Goal: Task Accomplishment & Management: Complete application form

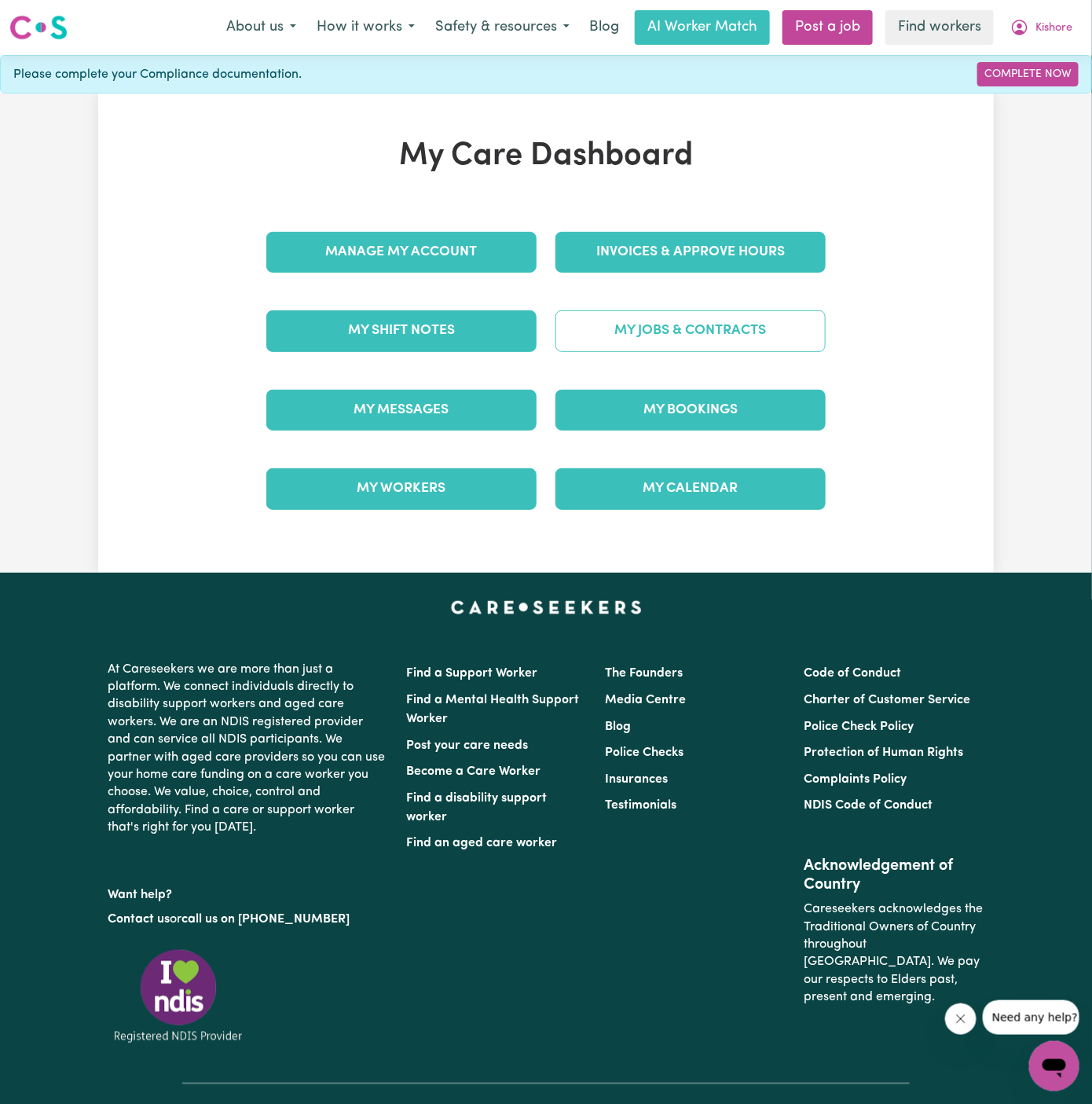
click at [776, 337] on link "My Jobs & Contracts" at bounding box center [690, 331] width 271 height 41
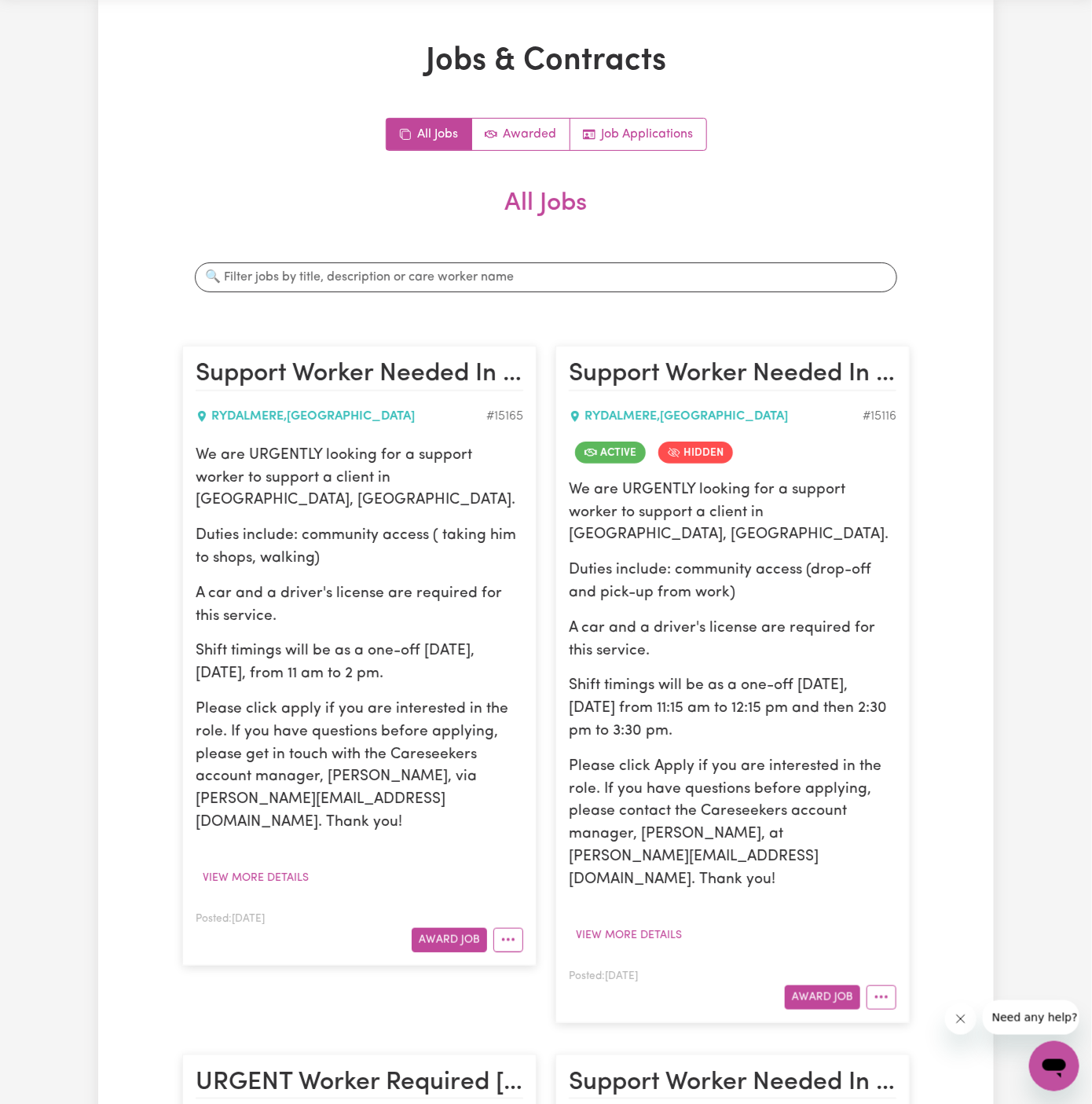
scroll to position [68, 0]
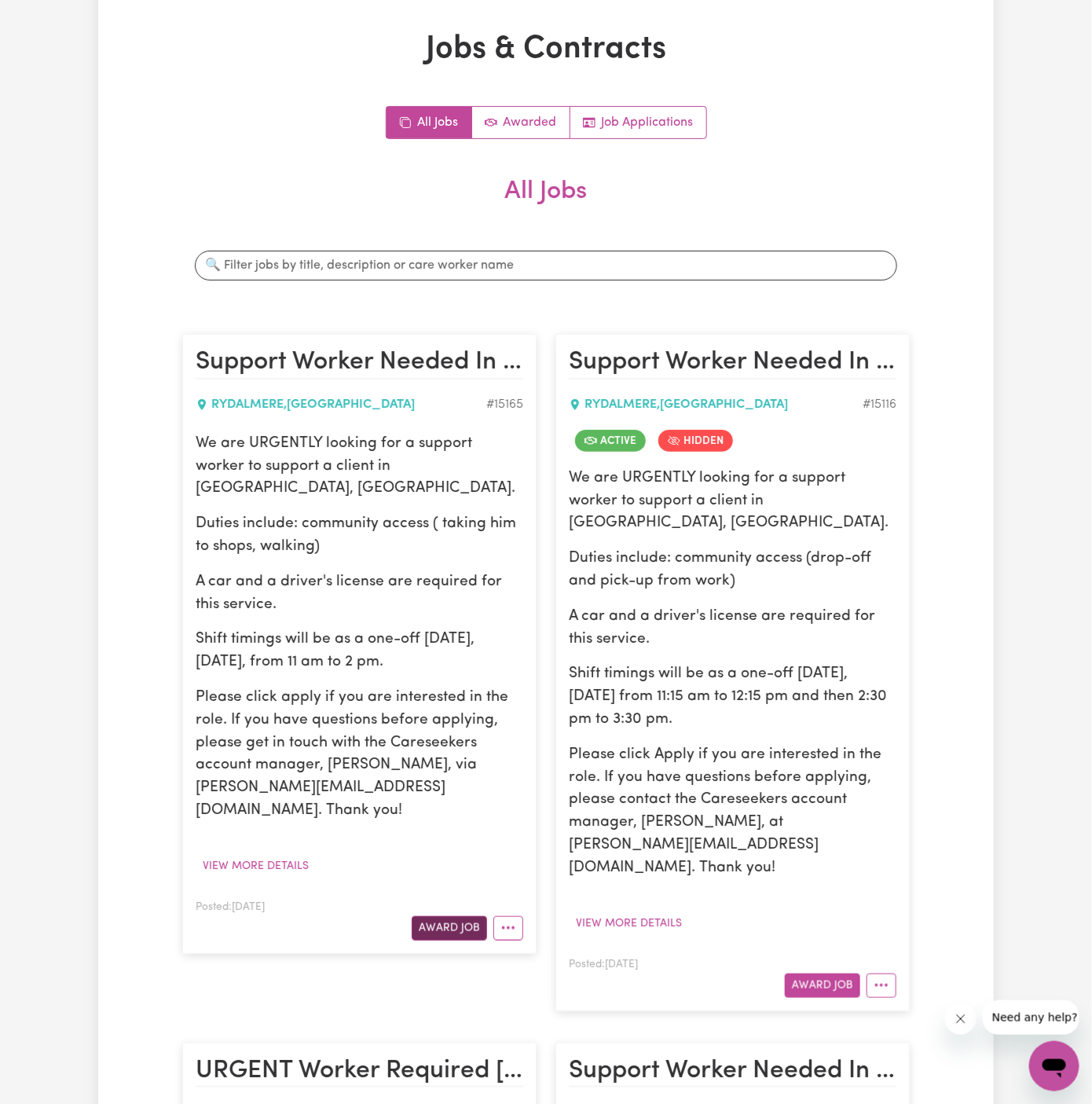
click at [455, 916] on button "Award Job" at bounding box center [449, 928] width 76 height 25
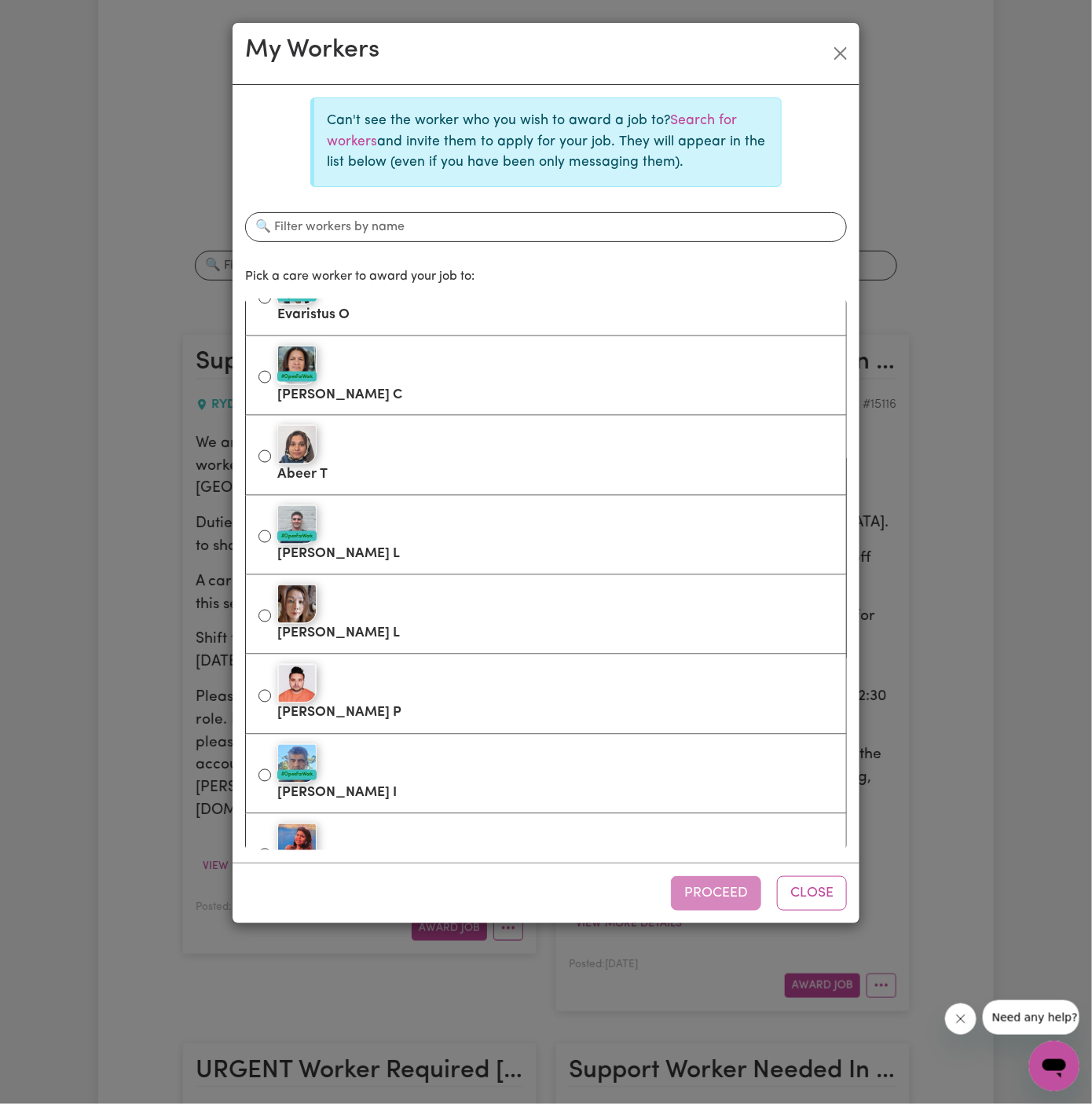
scroll to position [0, 0]
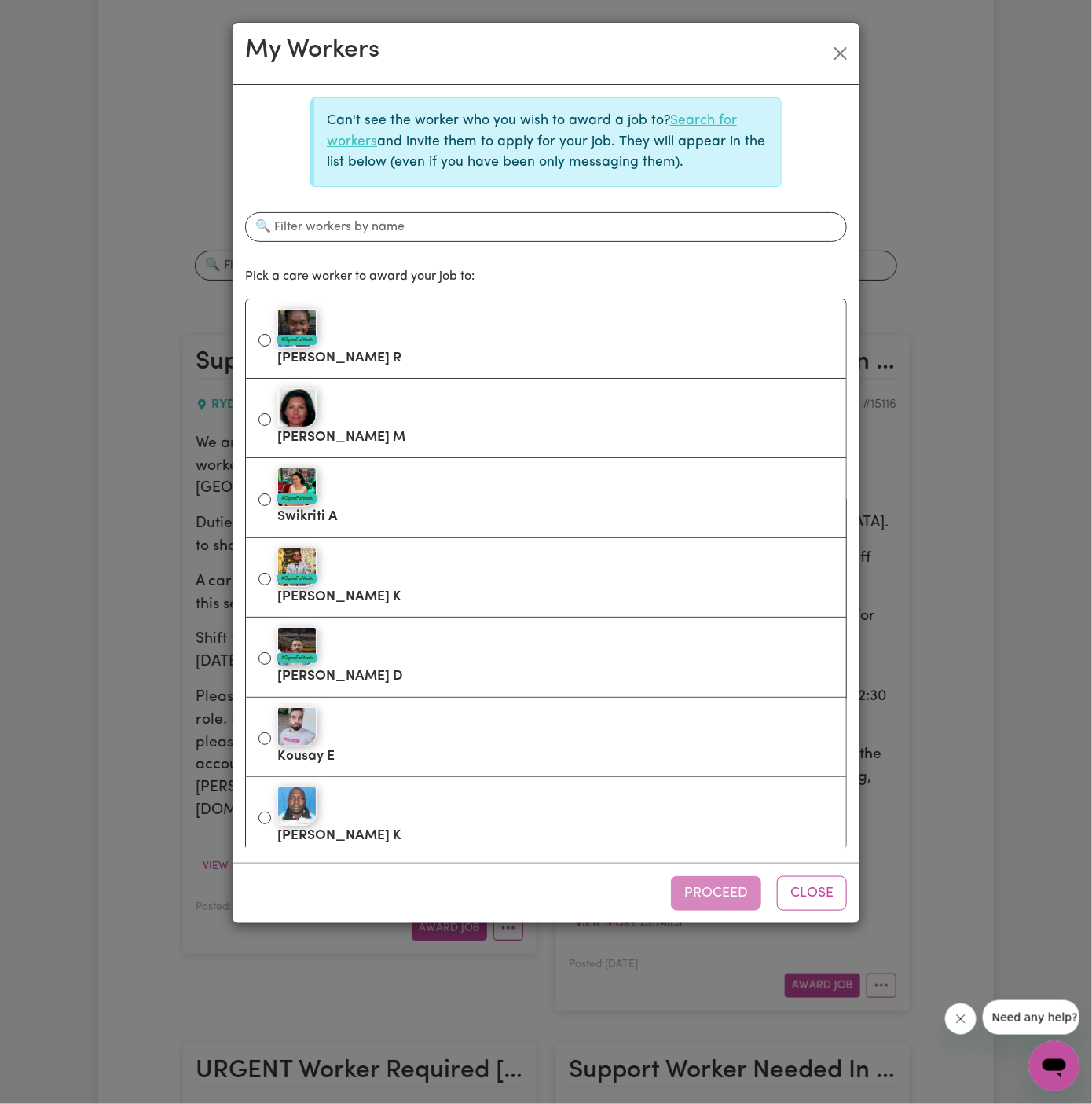
click at [710, 115] on link "Search for workers" at bounding box center [531, 131] width 410 height 33
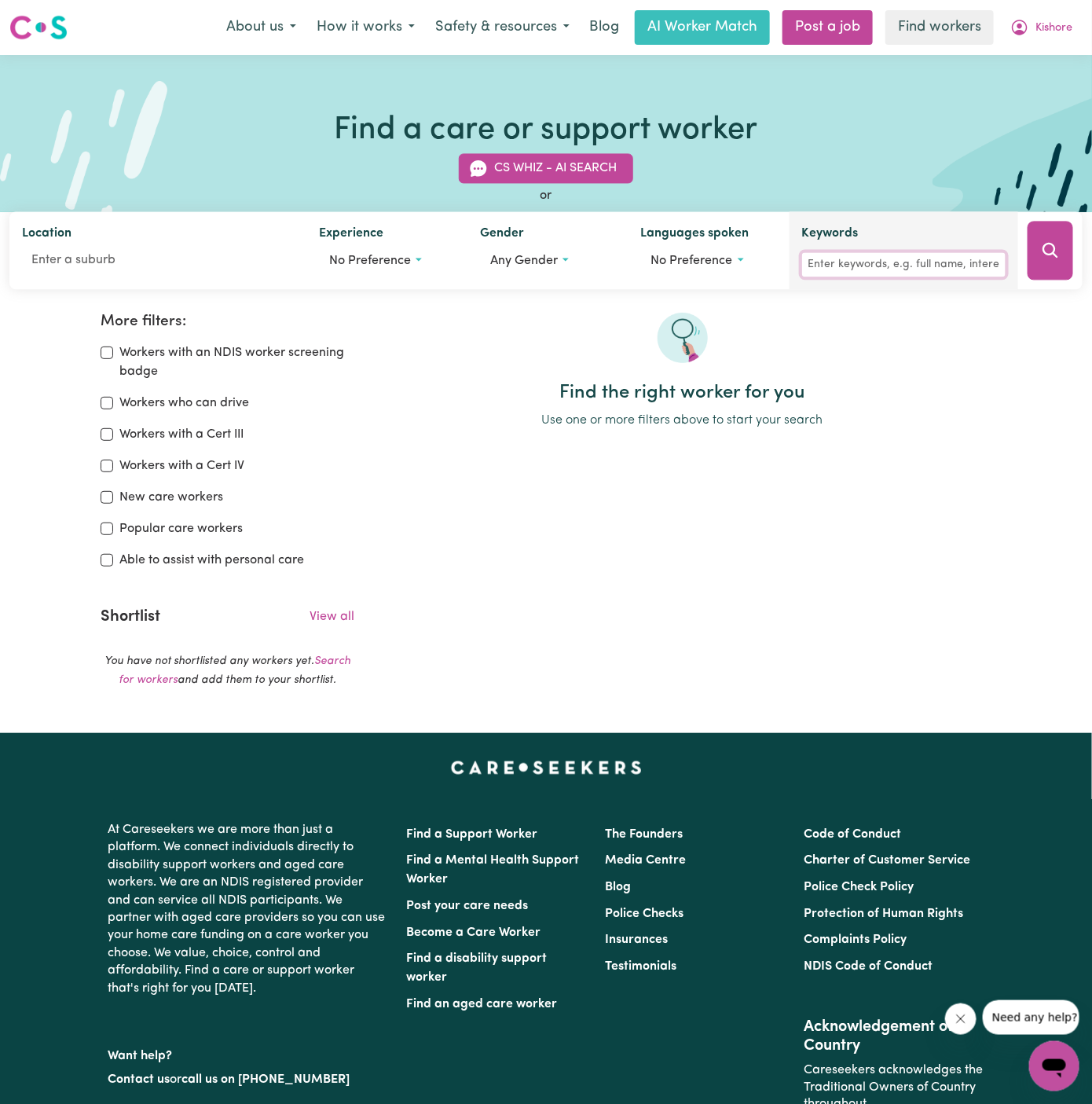
click at [893, 264] on input "Keywords" at bounding box center [903, 265] width 204 height 25
type input "chantelle"
click at [1025, 278] on div at bounding box center [1050, 251] width 64 height 78
click at [1059, 266] on button "Search" at bounding box center [1050, 251] width 45 height 59
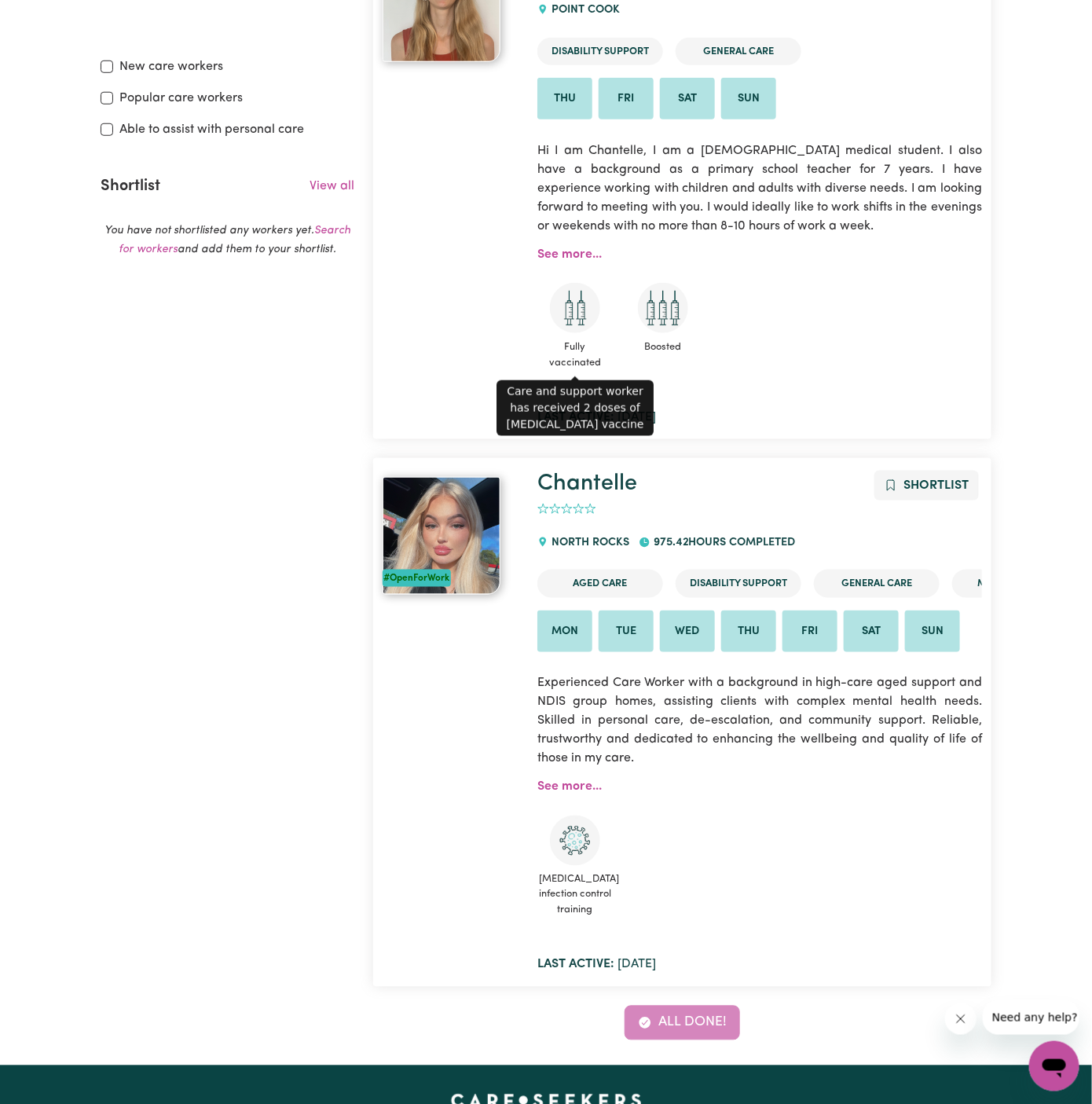
scroll to position [608, 0]
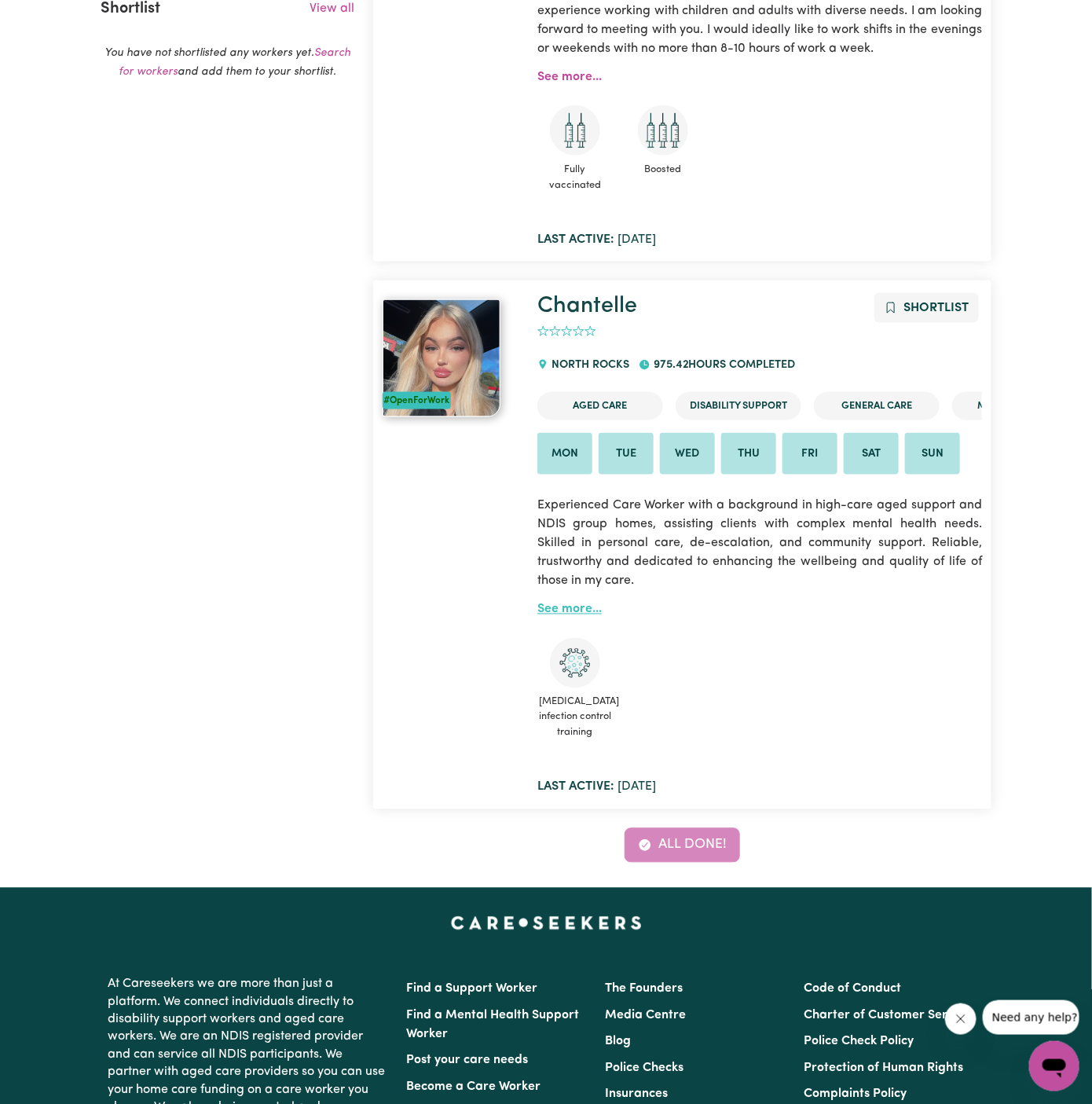
click at [563, 609] on link "See more..." at bounding box center [569, 609] width 64 height 13
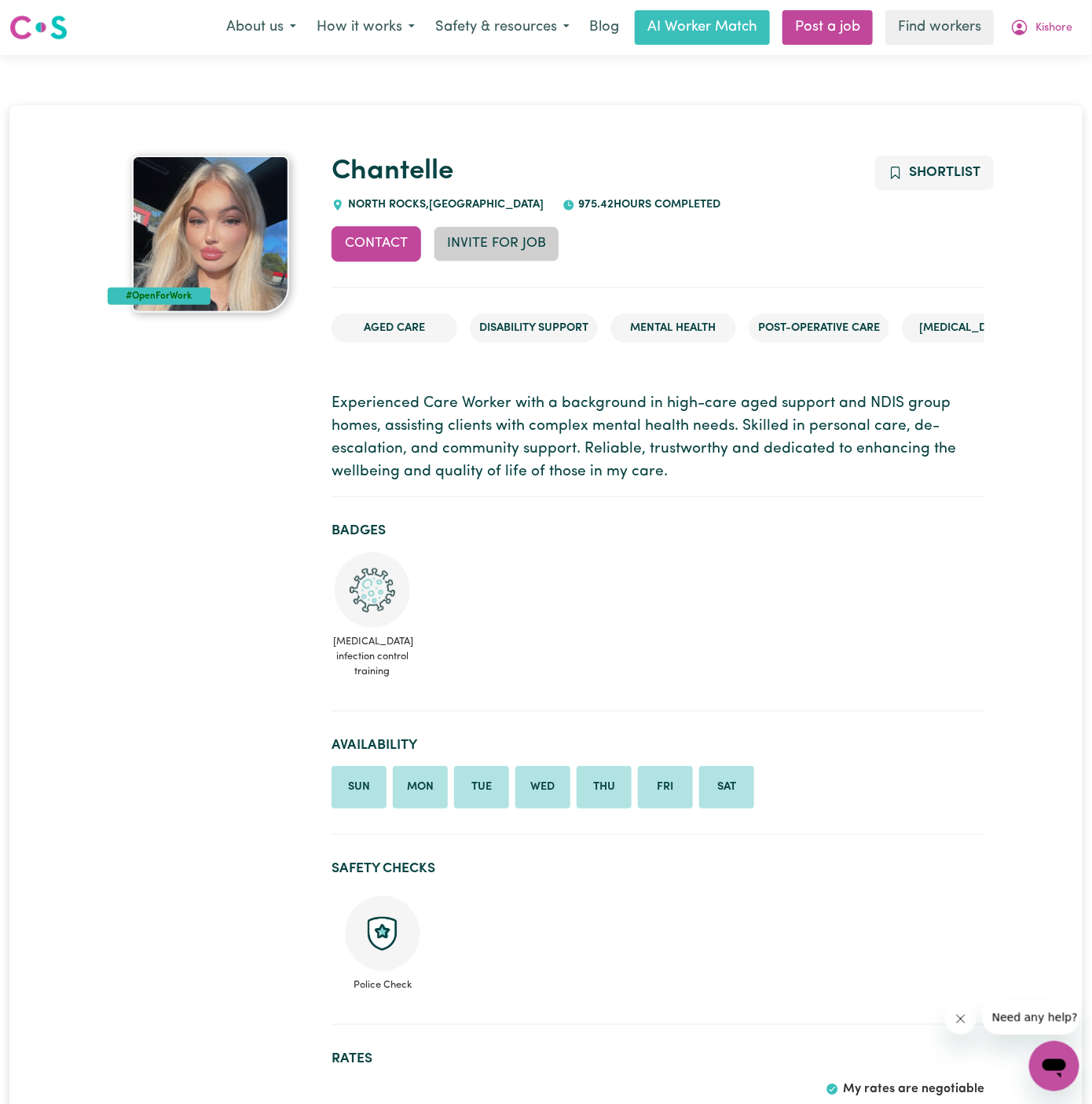
click at [497, 251] on button "Invite for Job" at bounding box center [497, 243] width 126 height 34
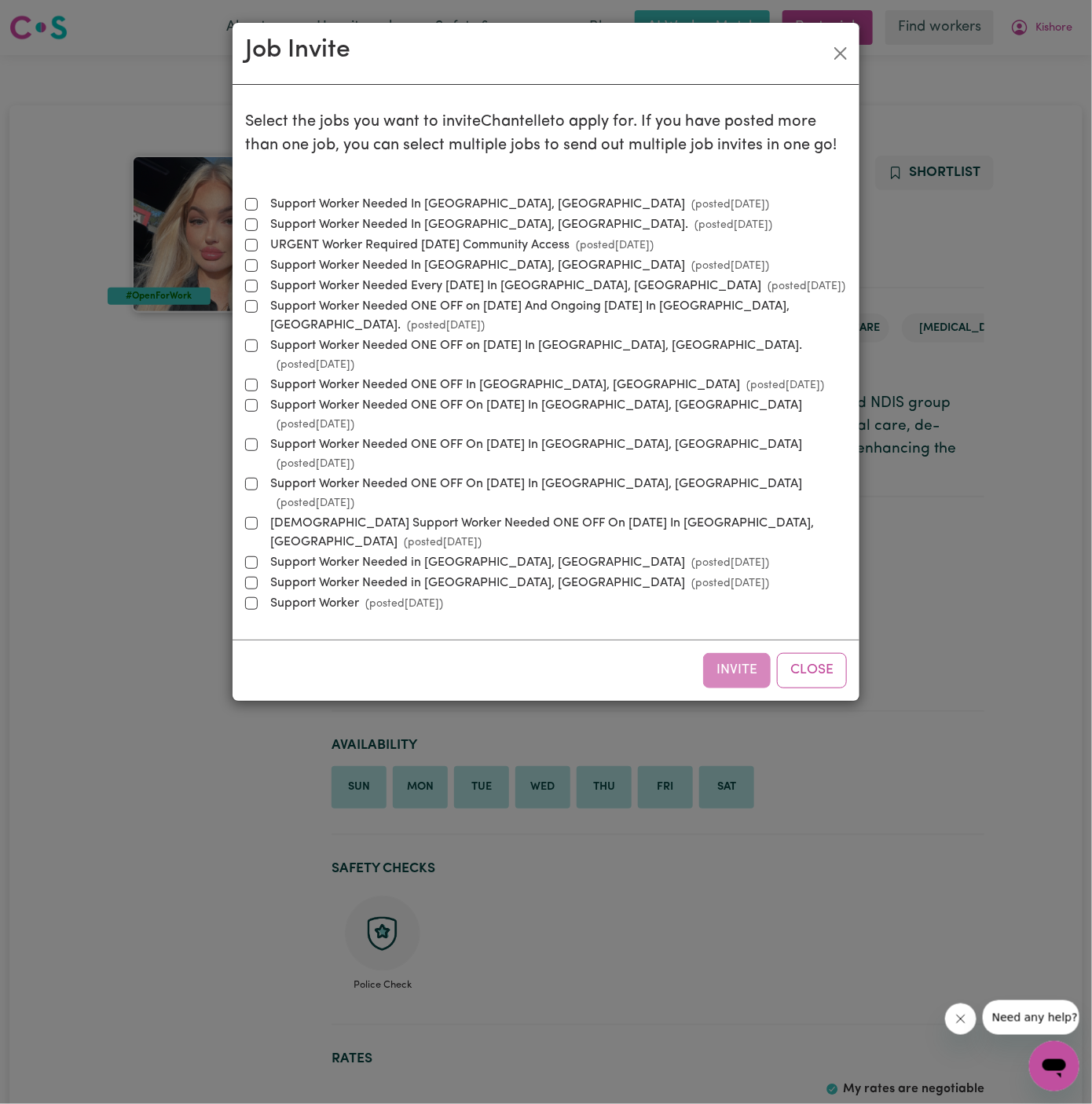
click at [496, 203] on label "Support Worker Needed In Rydalmere, NSW (posted Sep 29 2025 )" at bounding box center [516, 204] width 505 height 19
click at [258, 203] on input "Support Worker Needed In Rydalmere, NSW (posted Sep 29 2025 )" at bounding box center [251, 204] width 13 height 13
checkbox input "true"
click at [745, 652] on button "Invite" at bounding box center [736, 669] width 68 height 34
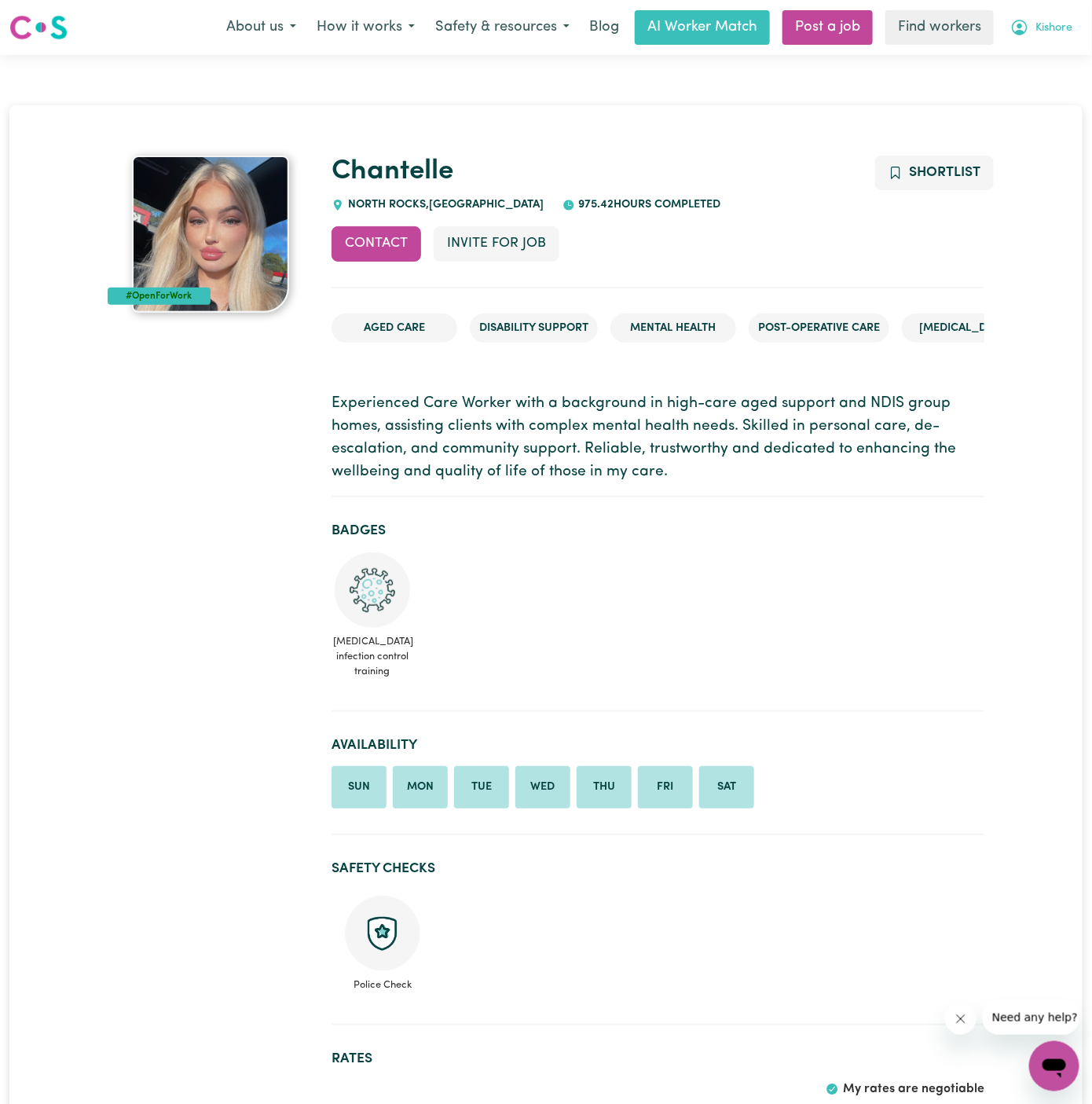
click at [1053, 32] on span "Kishore" at bounding box center [1054, 29] width 37 height 18
click at [1052, 48] on link "My Dashboard" at bounding box center [1019, 61] width 124 height 30
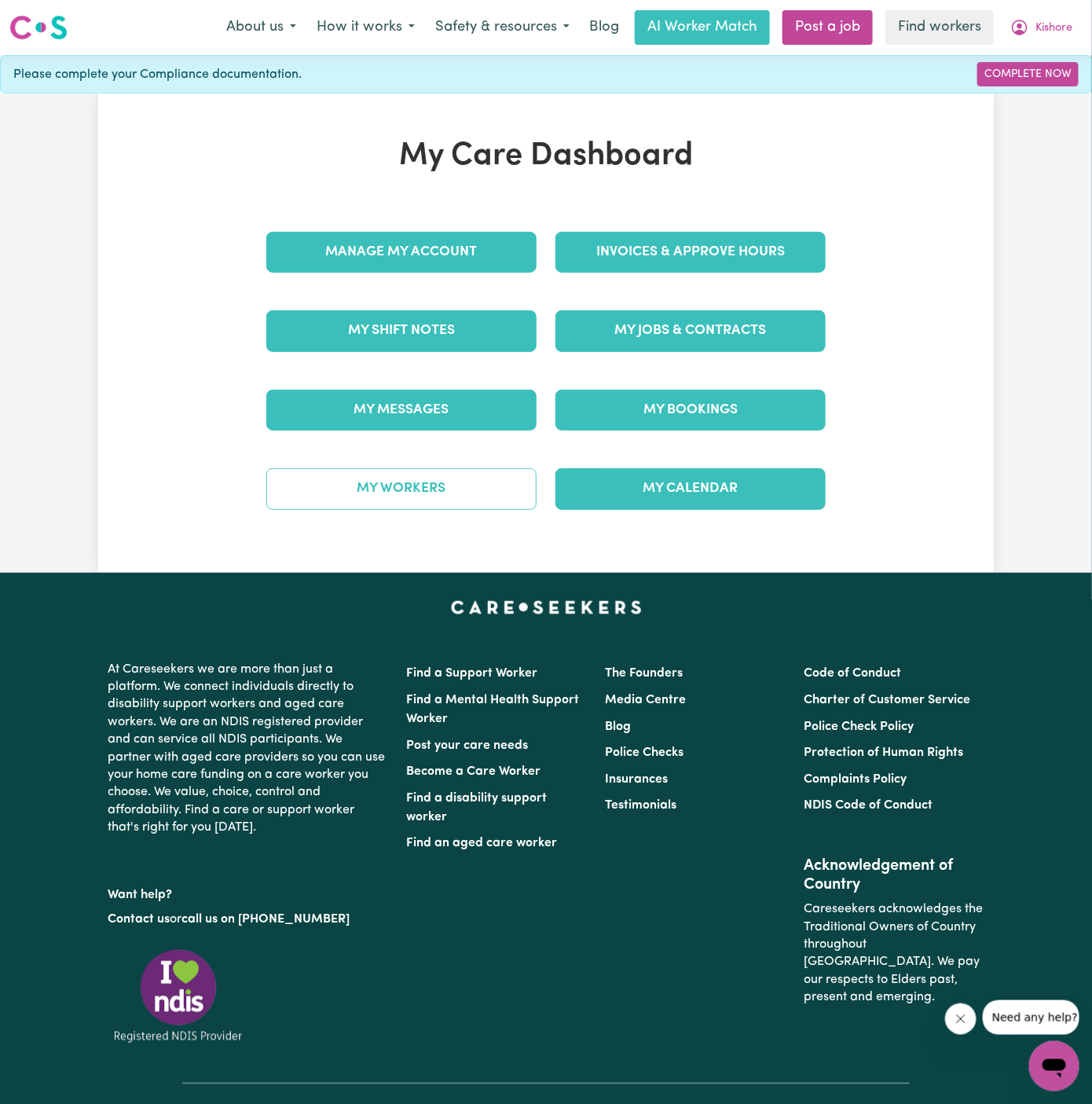
click at [489, 481] on link "My Workers" at bounding box center [401, 489] width 271 height 41
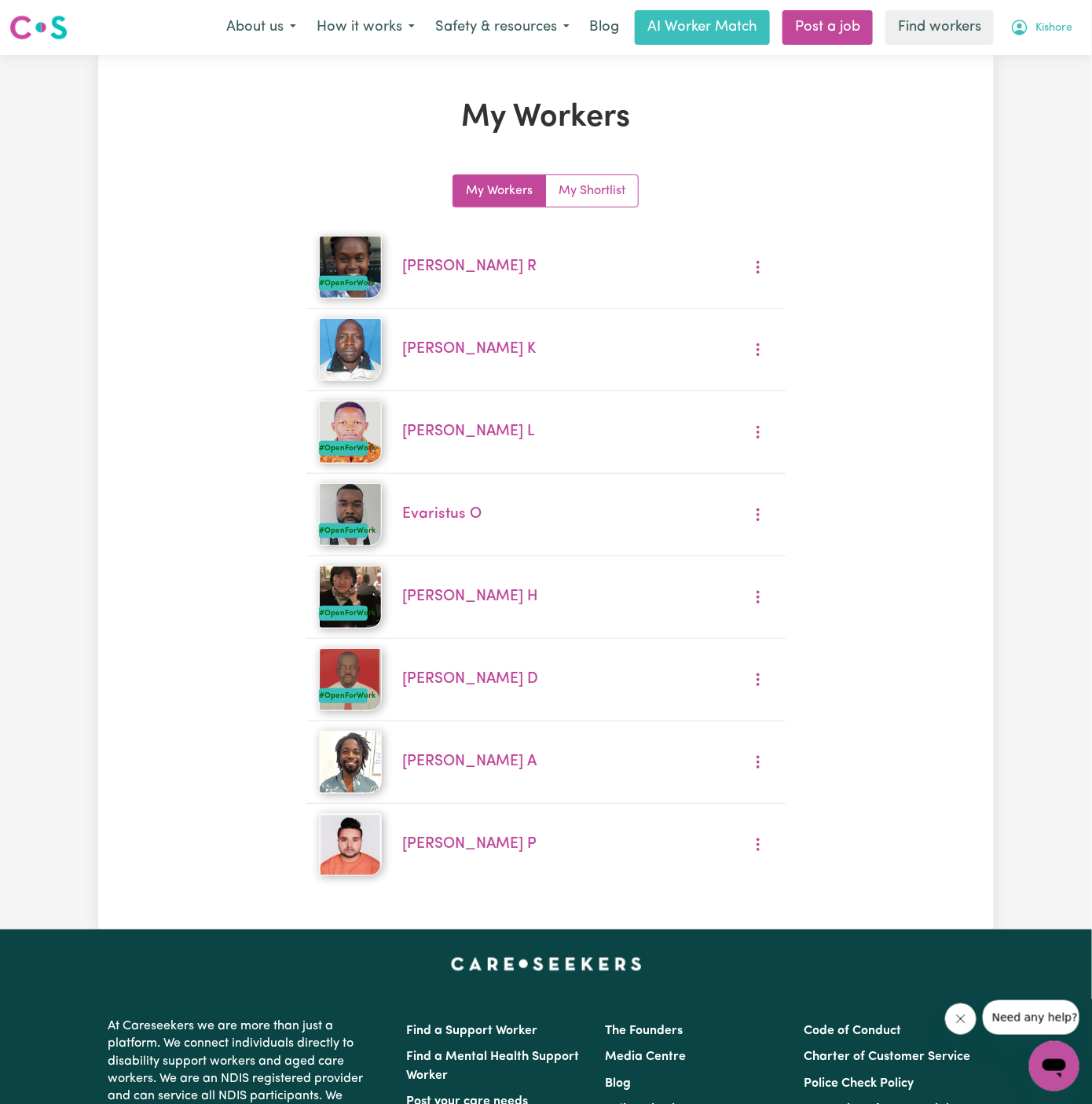
click at [1065, 17] on button "Kishore" at bounding box center [1041, 28] width 83 height 33
click at [1061, 46] on link "My Dashboard" at bounding box center [1019, 61] width 124 height 30
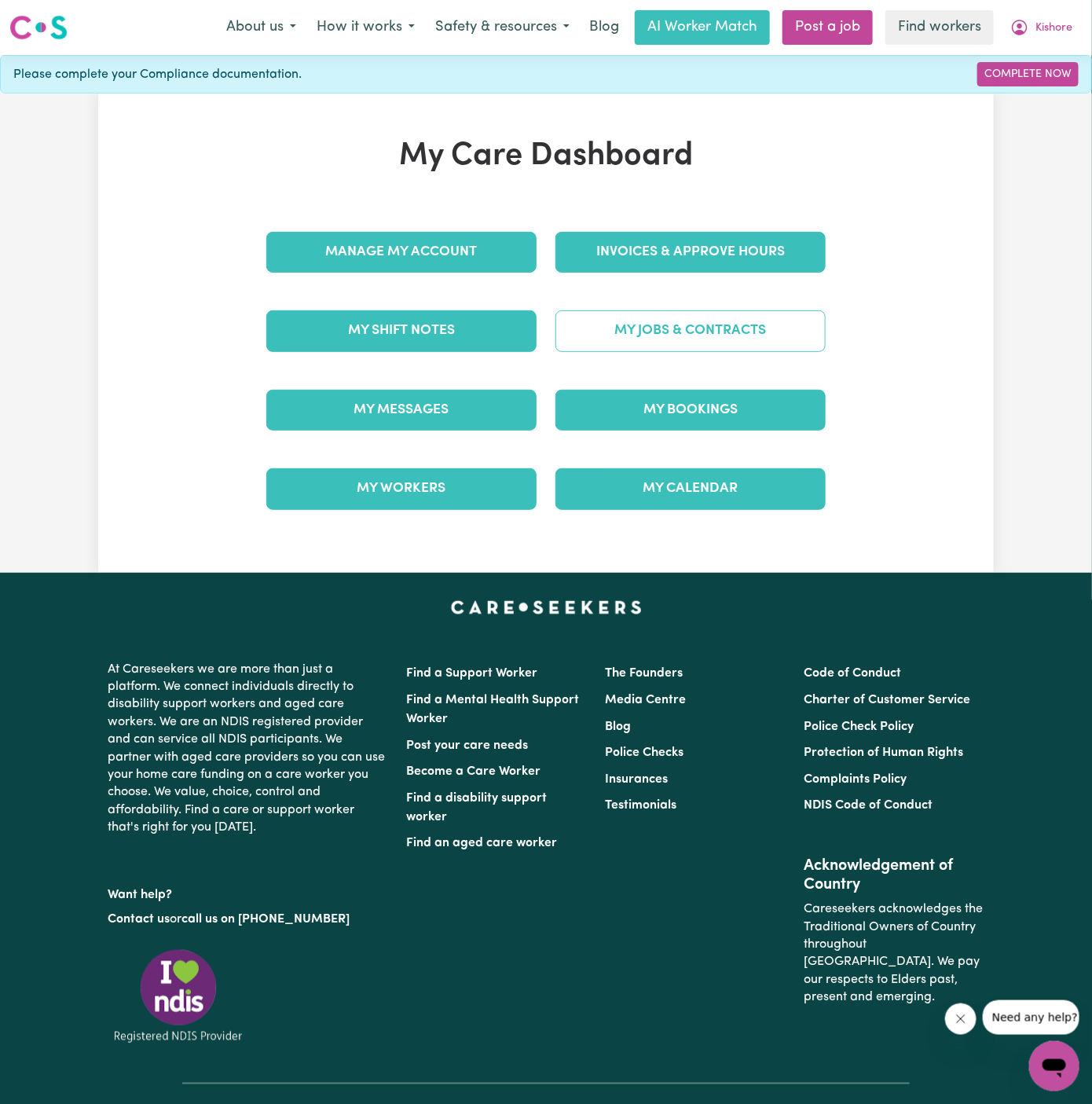
click at [746, 325] on link "My Jobs & Contracts" at bounding box center [690, 331] width 271 height 41
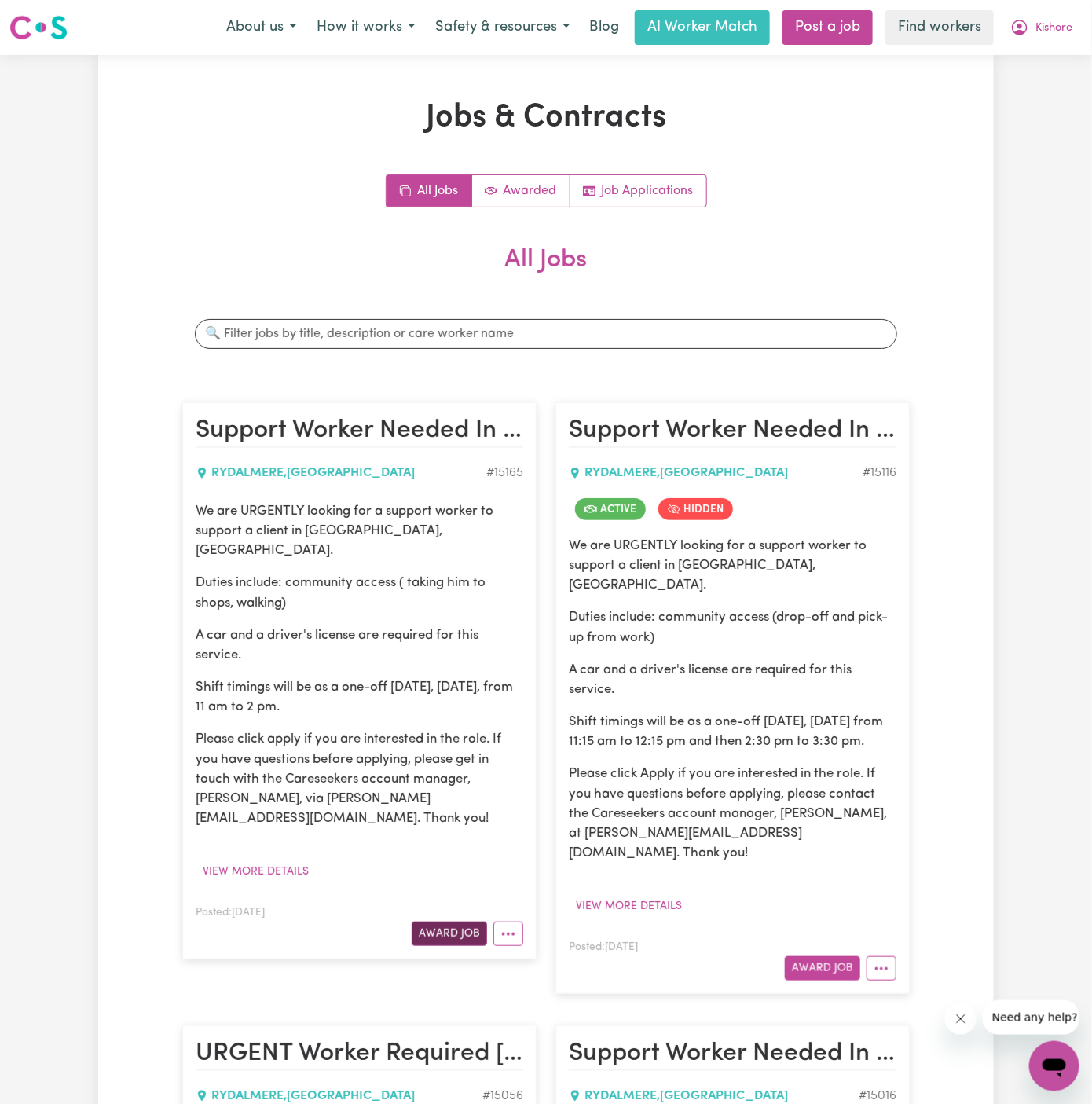
click at [460, 921] on button "Award Job" at bounding box center [449, 933] width 76 height 25
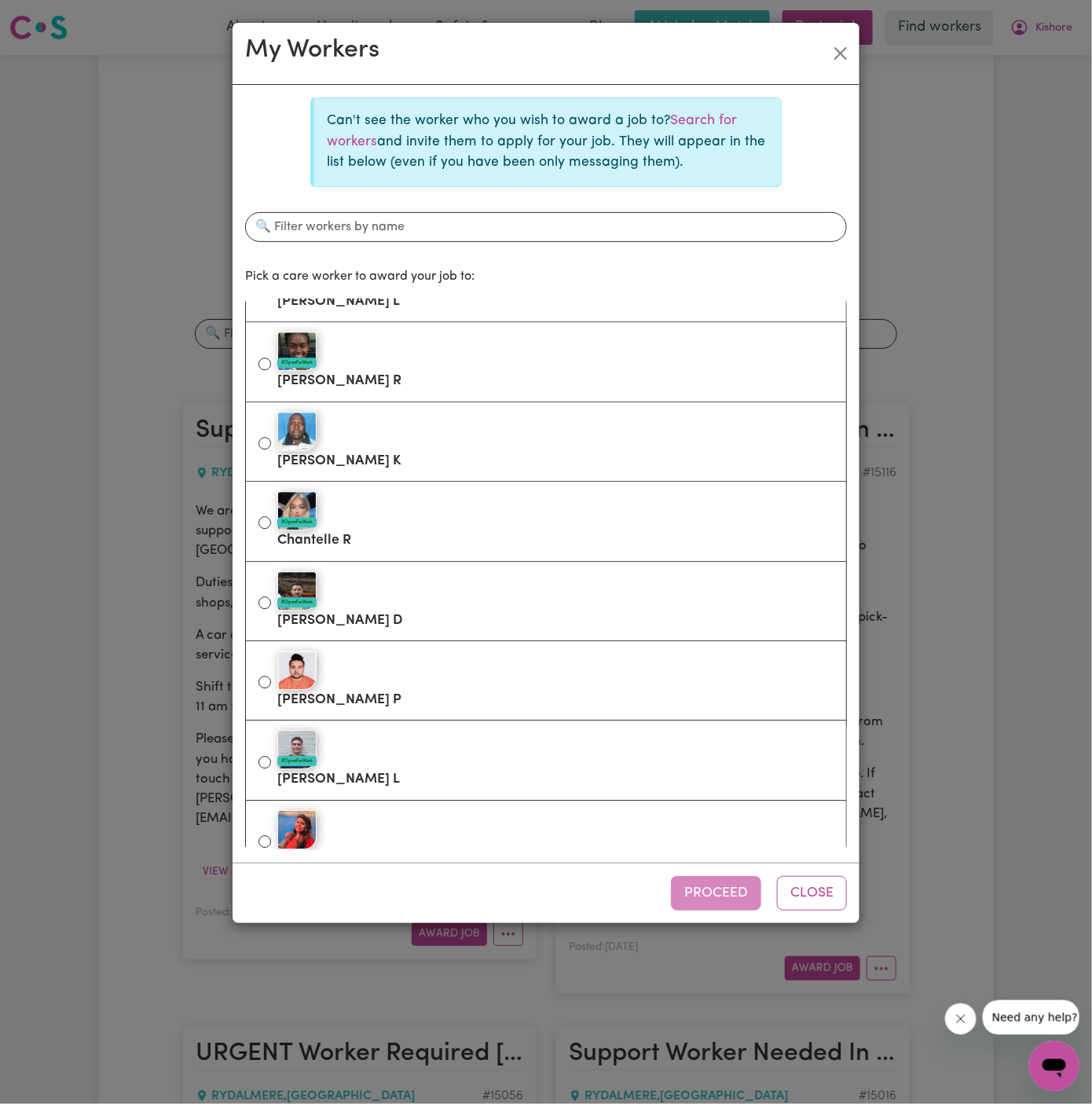
scroll to position [1570, 0]
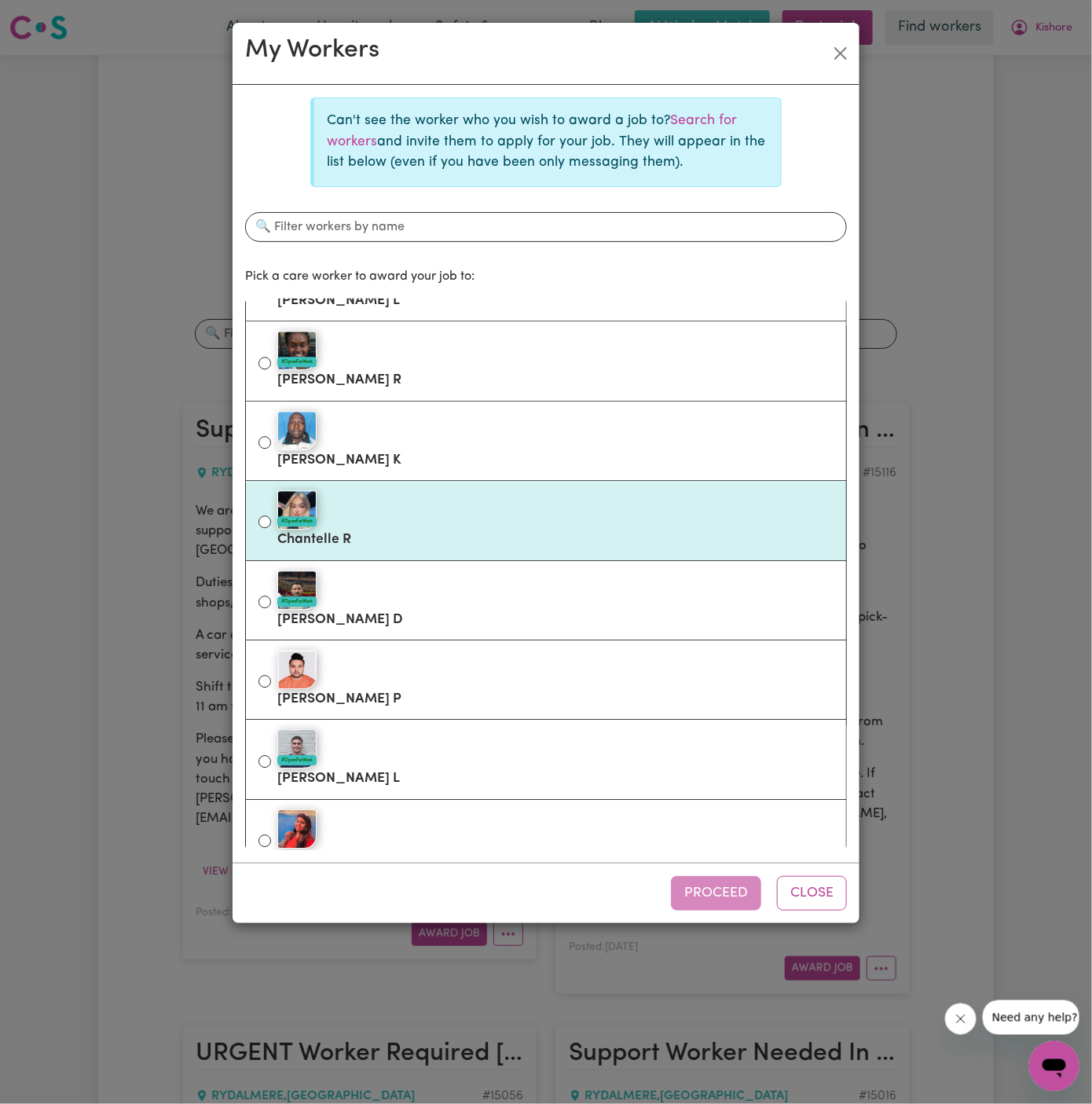
click at [535, 491] on div "#OpenForWork" at bounding box center [555, 510] width 556 height 39
click at [271, 516] on input "#OpenForWork Chantelle R" at bounding box center [265, 521] width 13 height 13
radio input "true"
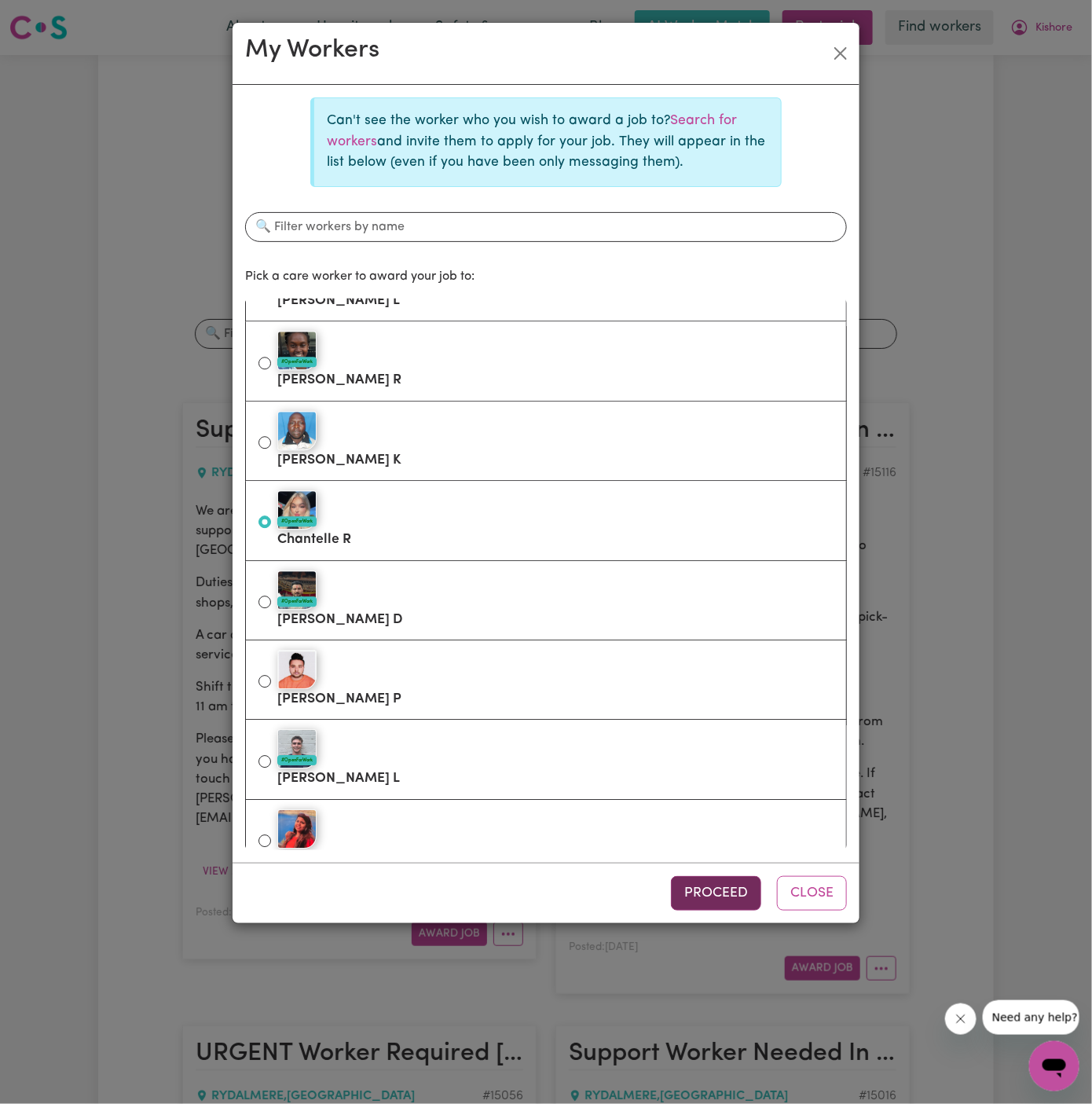
click at [742, 889] on button "Proceed" at bounding box center [716, 892] width 91 height 34
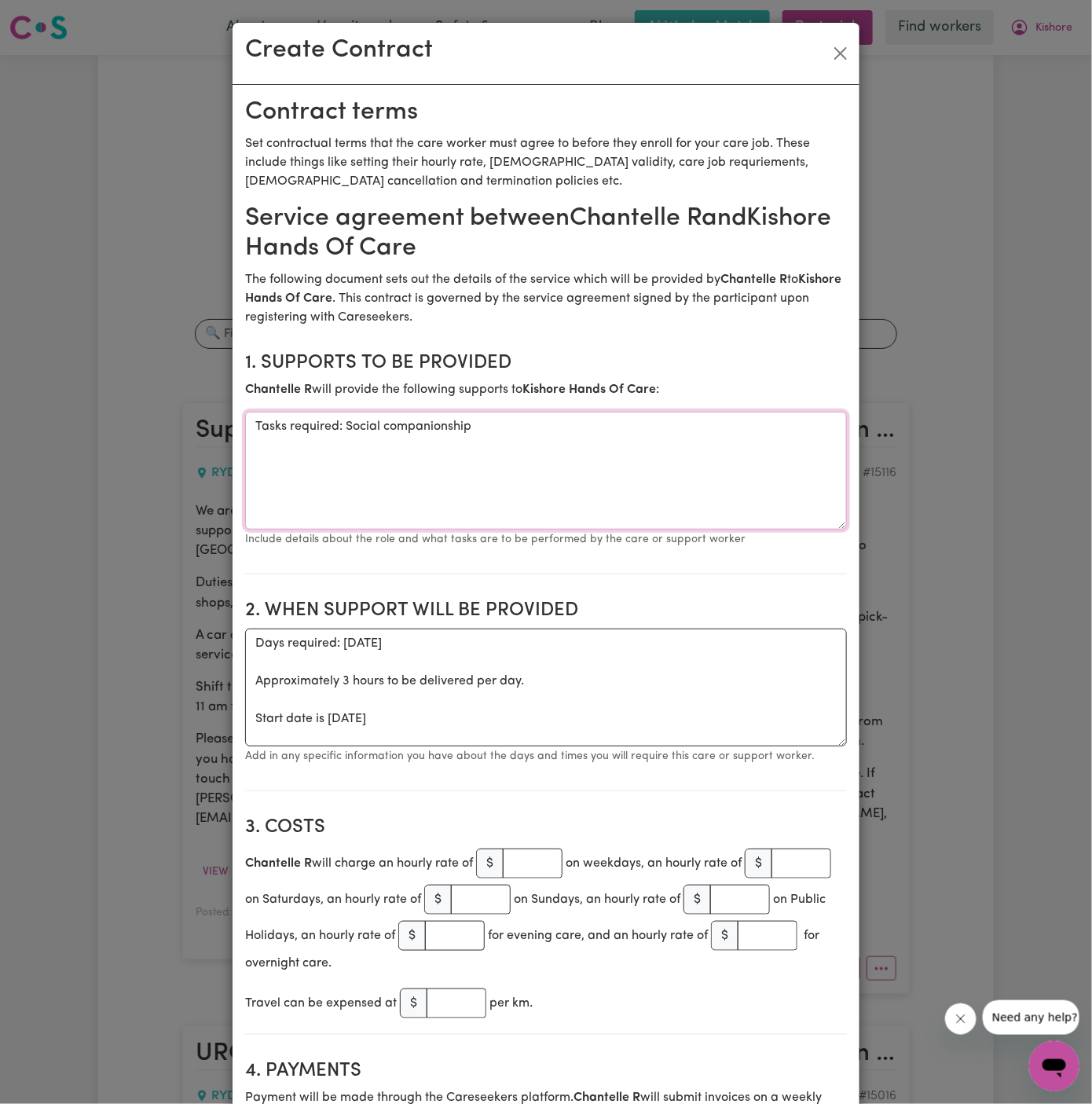
drag, startPoint x: 329, startPoint y: 426, endPoint x: 176, endPoint y: 425, distance: 153.0
click at [176, 425] on div "Create Contract Contract terms Set contractual terms that the care worker must …" at bounding box center [546, 552] width 1092 height 1104
click at [321, 419] on textarea "Social companionship" at bounding box center [545, 470] width 601 height 118
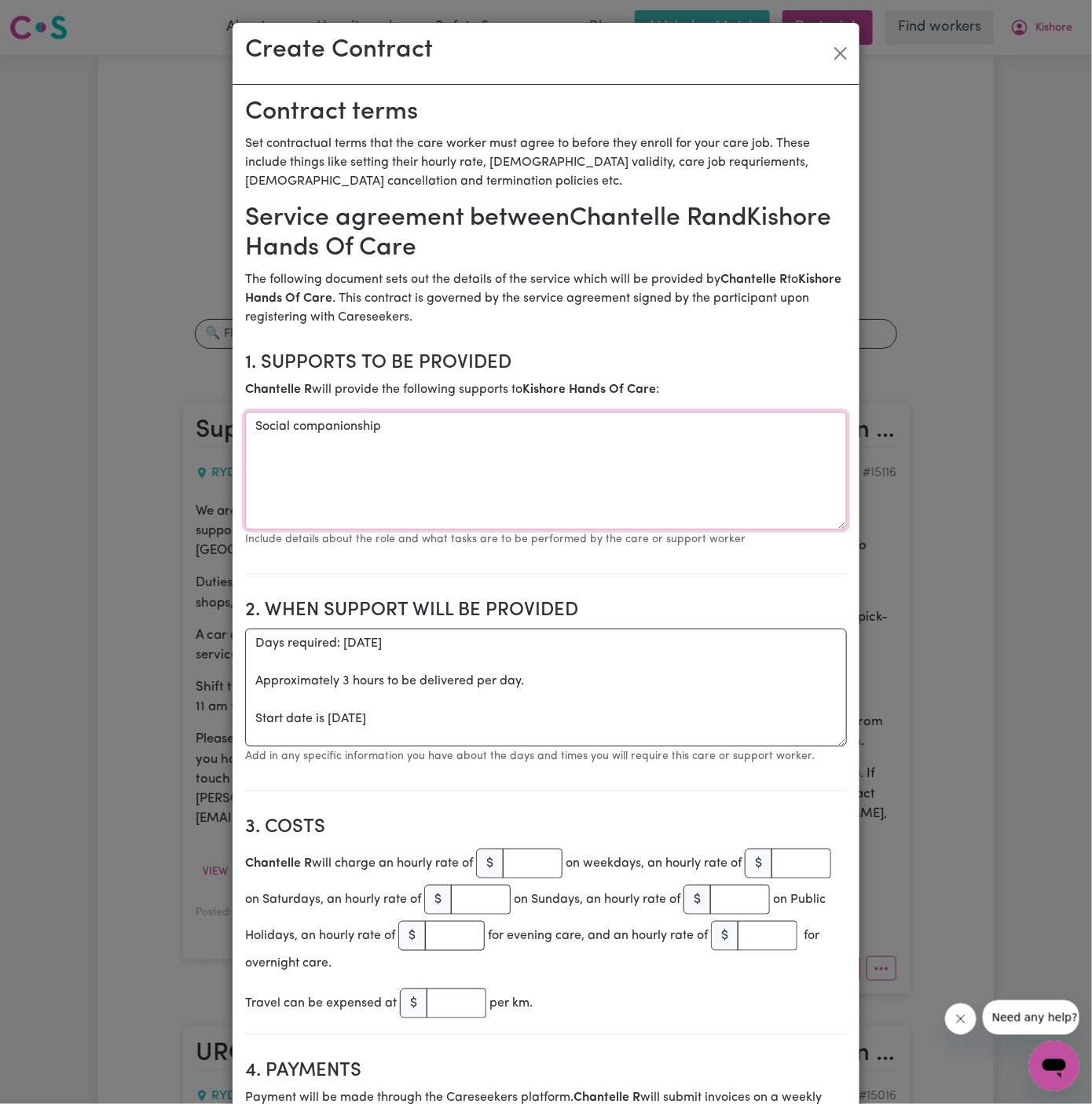
paste textarea "community access ( taking him to shops, walking)"
type textarea "community access ( taking him to shops, walking)"
click at [349, 721] on textarea "Days required: tuesday Approximately 3 hours to be delivered per day. Start dat…" at bounding box center [545, 688] width 601 height 118
drag, startPoint x: 329, startPoint y: 718, endPoint x: 216, endPoint y: 649, distance: 132.4
click at [216, 649] on div "Create Contract Contract terms Set contractual terms that the care worker must …" at bounding box center [546, 552] width 1092 height 1104
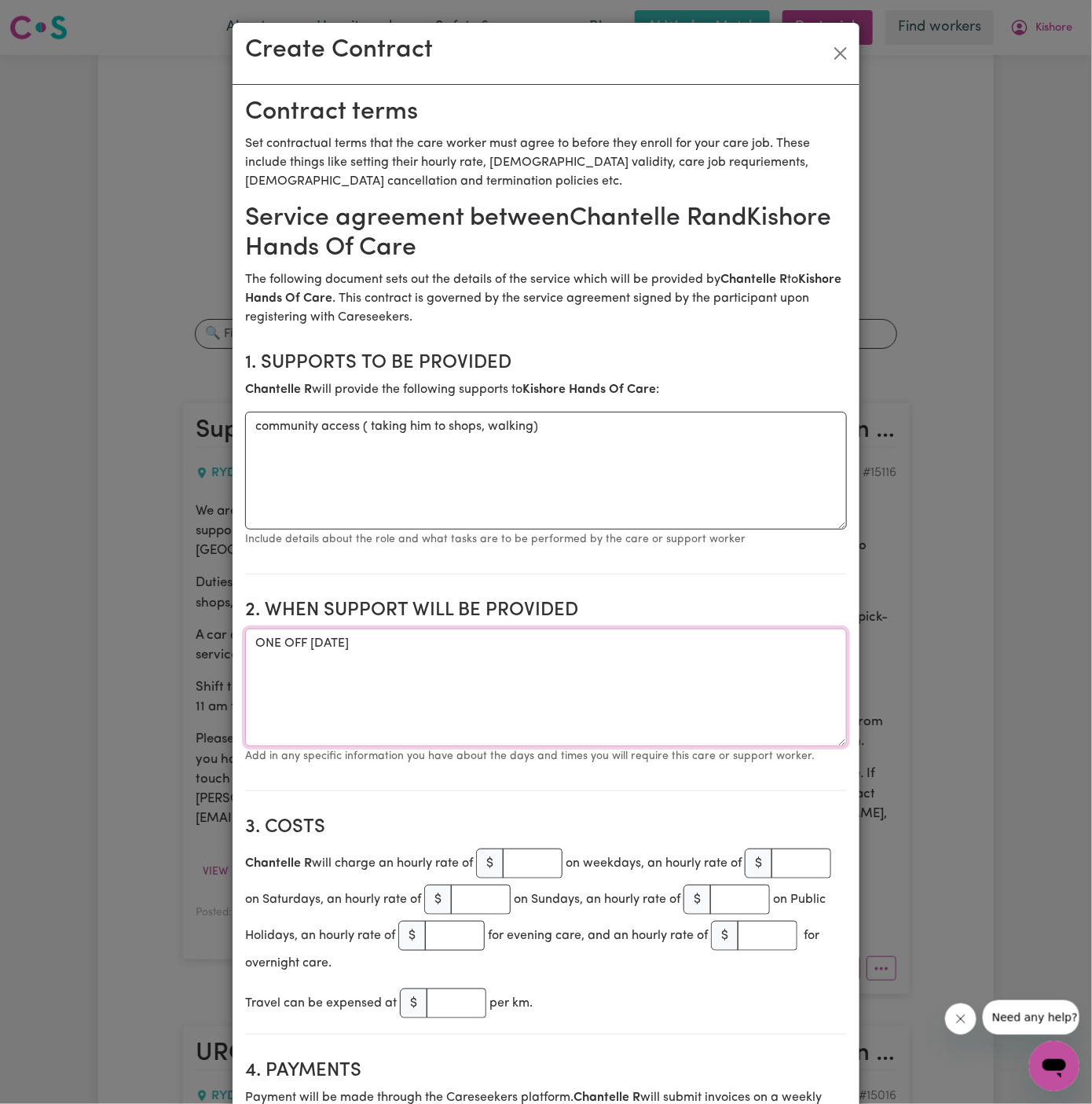
click at [531, 653] on textarea "ONE OFF Tuesday 30 September 2025" at bounding box center [545, 688] width 601 height 118
type textarea "ONE OFF Tuesday 30 September 2025 from 11 am to 2 pm"
click at [544, 860] on input "number" at bounding box center [532, 863] width 60 height 30
type input "45"
click at [451, 1014] on input "number" at bounding box center [455, 1003] width 60 height 30
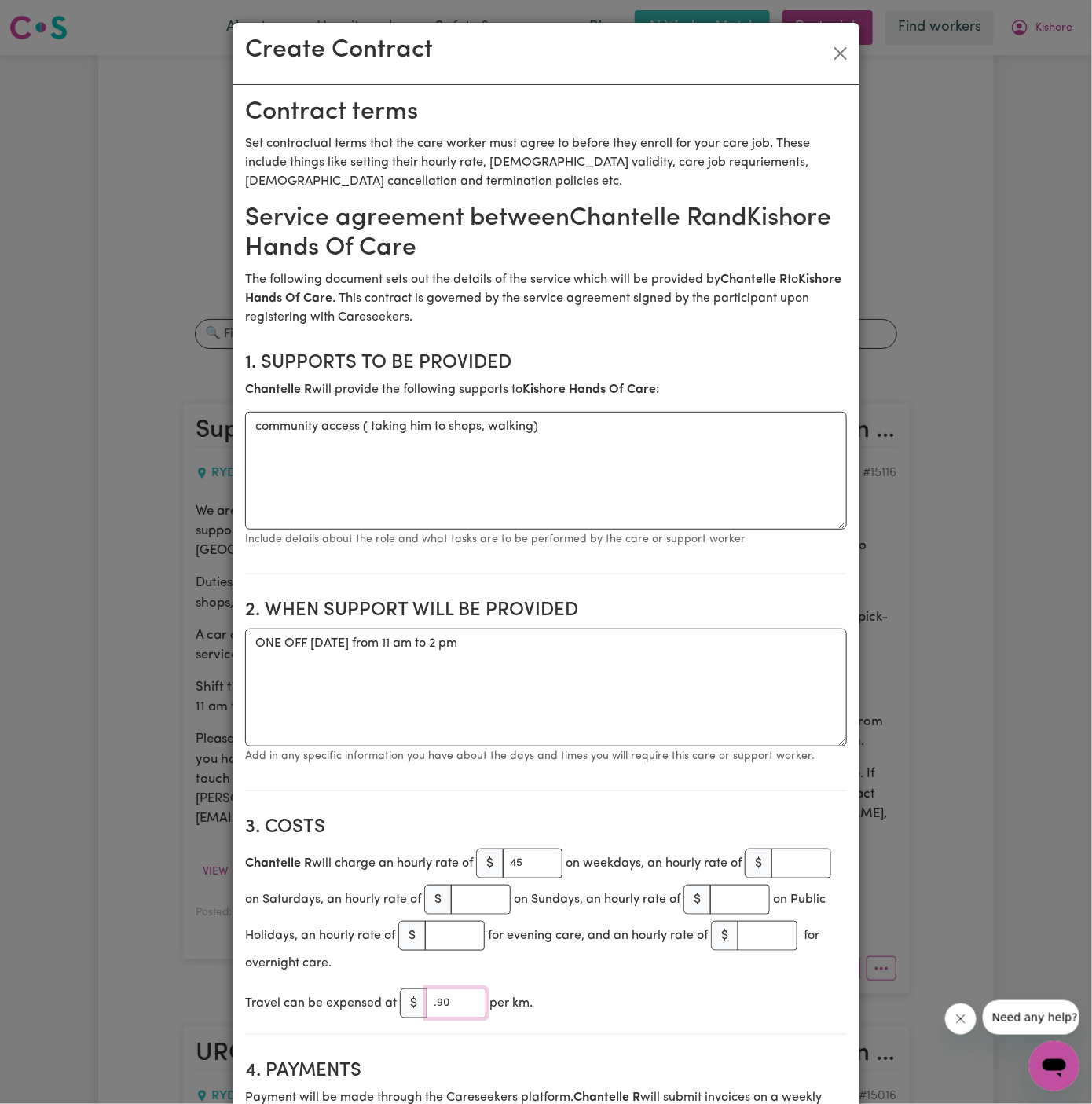
type input ".90"
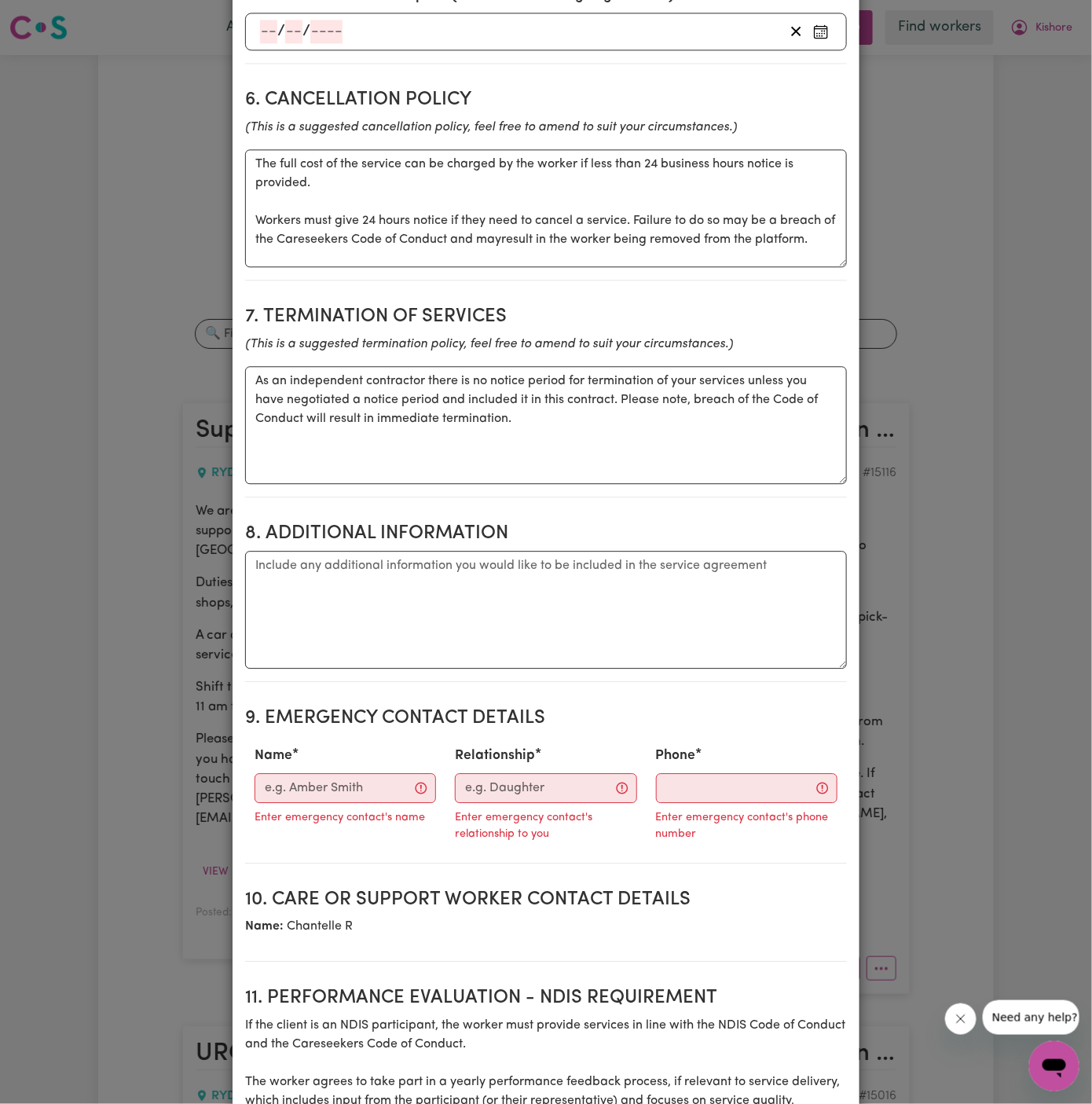
scroll to position [1273, 0]
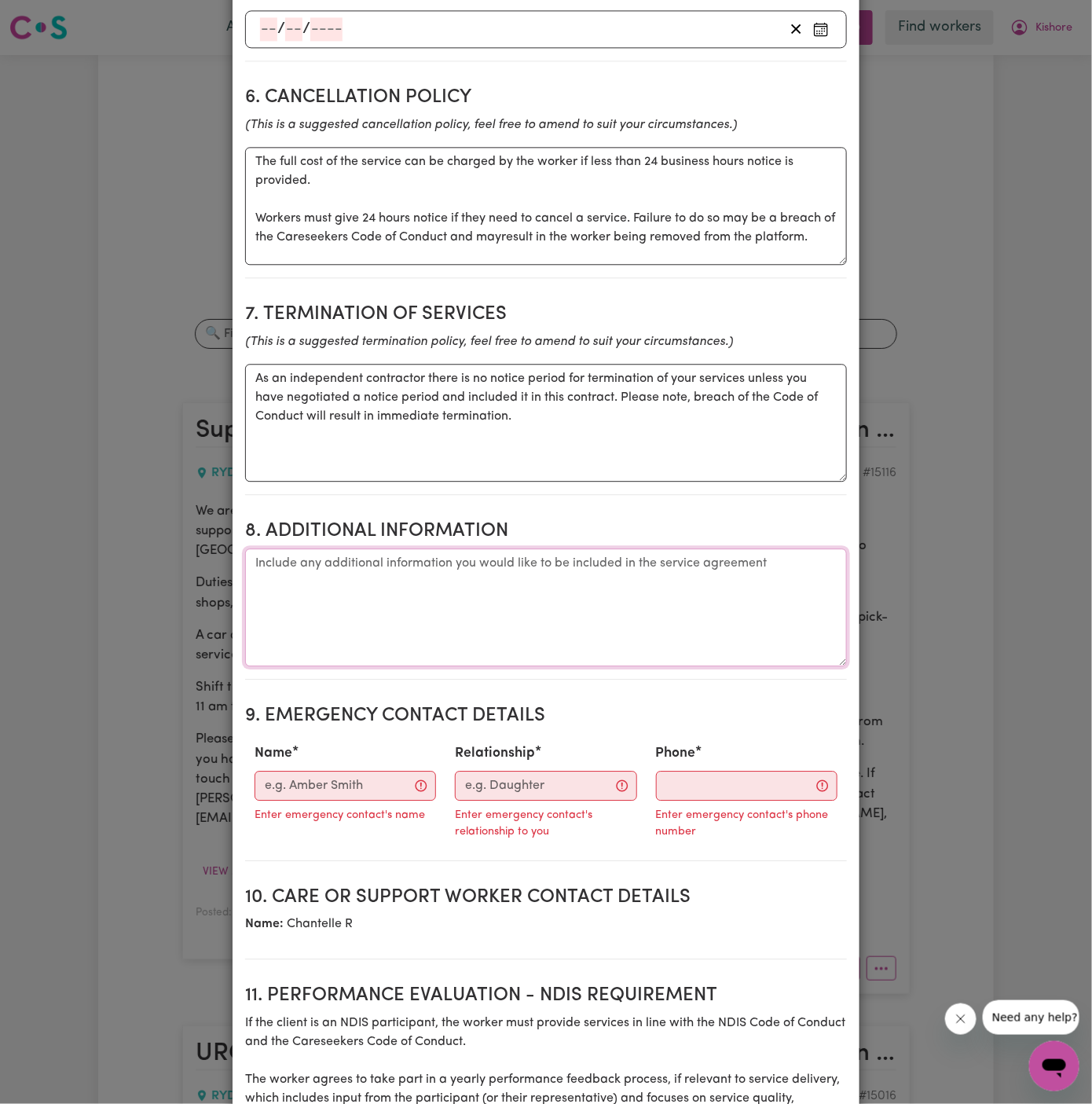
click at [442, 582] on textarea "Additional information" at bounding box center [545, 607] width 601 height 118
paste textarea "4 Joseph St, Rydalmere, 2113"
type textarea "Client's Address: 4 Joseph St, Rydalmere, 2113"
click at [339, 792] on input "Name" at bounding box center [345, 785] width 181 height 30
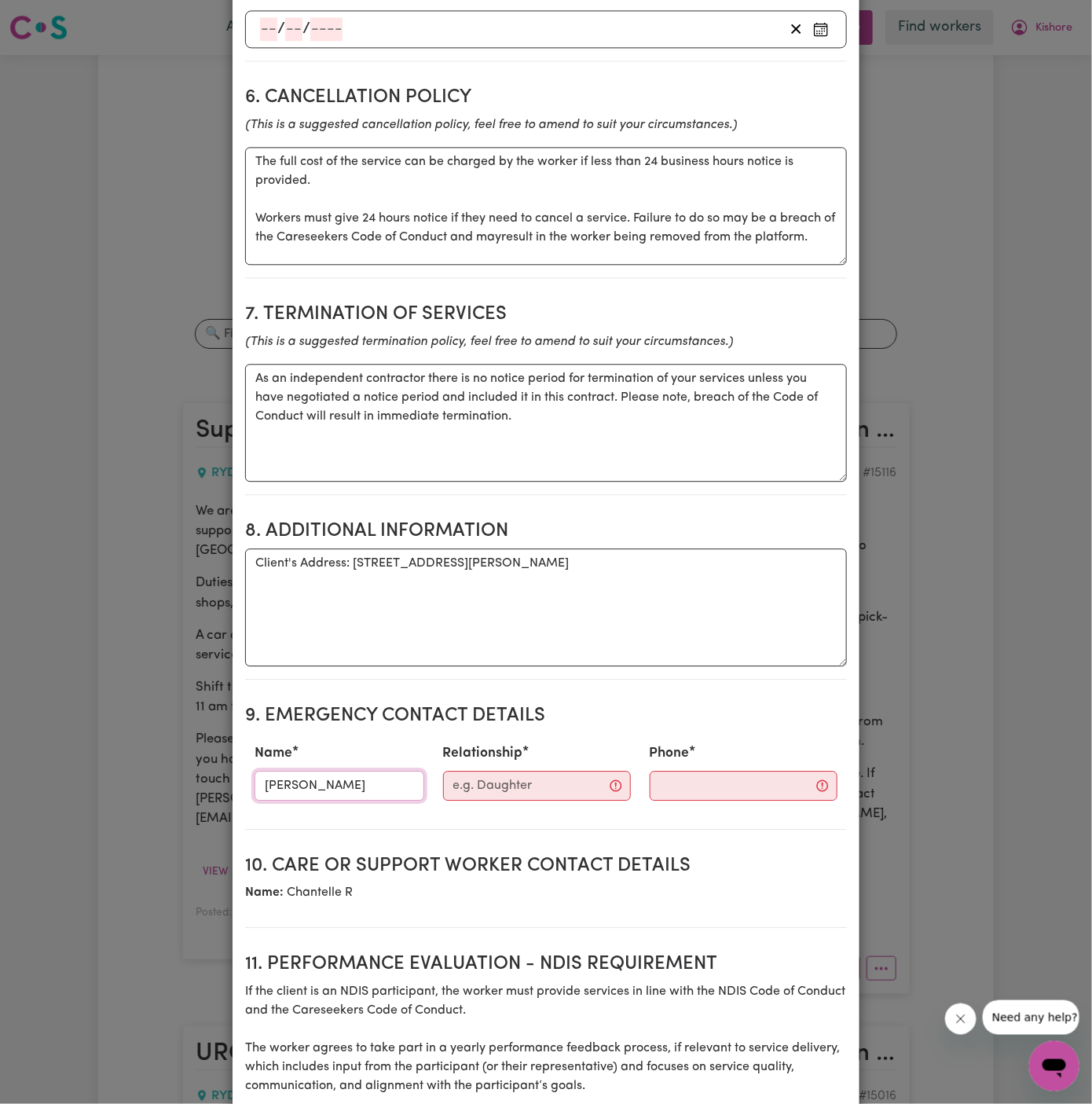
click at [327, 796] on input "Raghav Kohli" at bounding box center [339, 785] width 169 height 30
type input "Raghav"
click at [535, 784] on input "Relationship" at bounding box center [536, 785] width 188 height 30
type input "Case Manager"
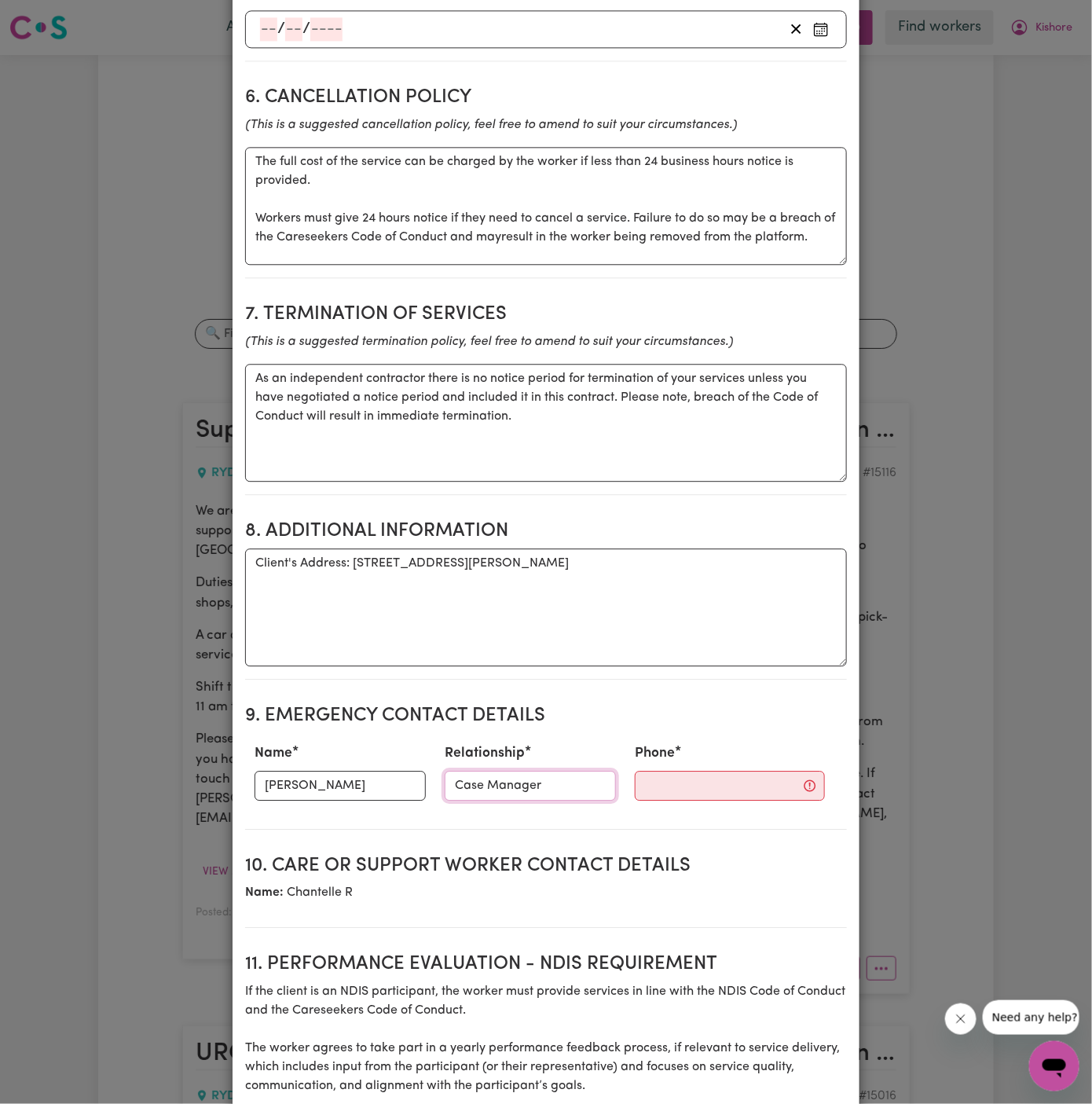
click at [492, 792] on input "Case Manager" at bounding box center [530, 785] width 171 height 30
click at [687, 800] on input "Phone" at bounding box center [729, 785] width 190 height 30
paste input "02 7232 2841"
type input "02 7232 2841"
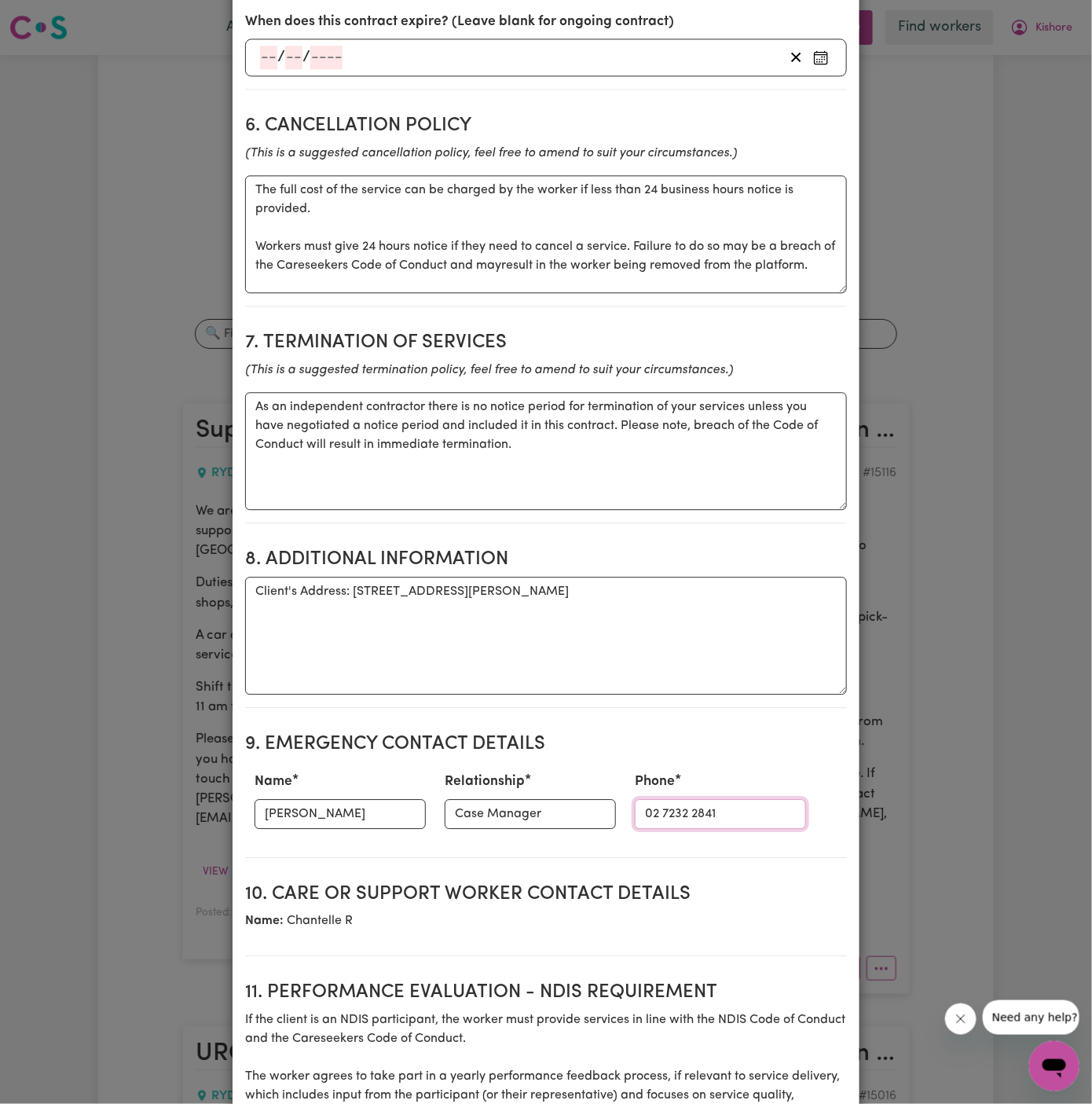
scroll to position [1668, 0]
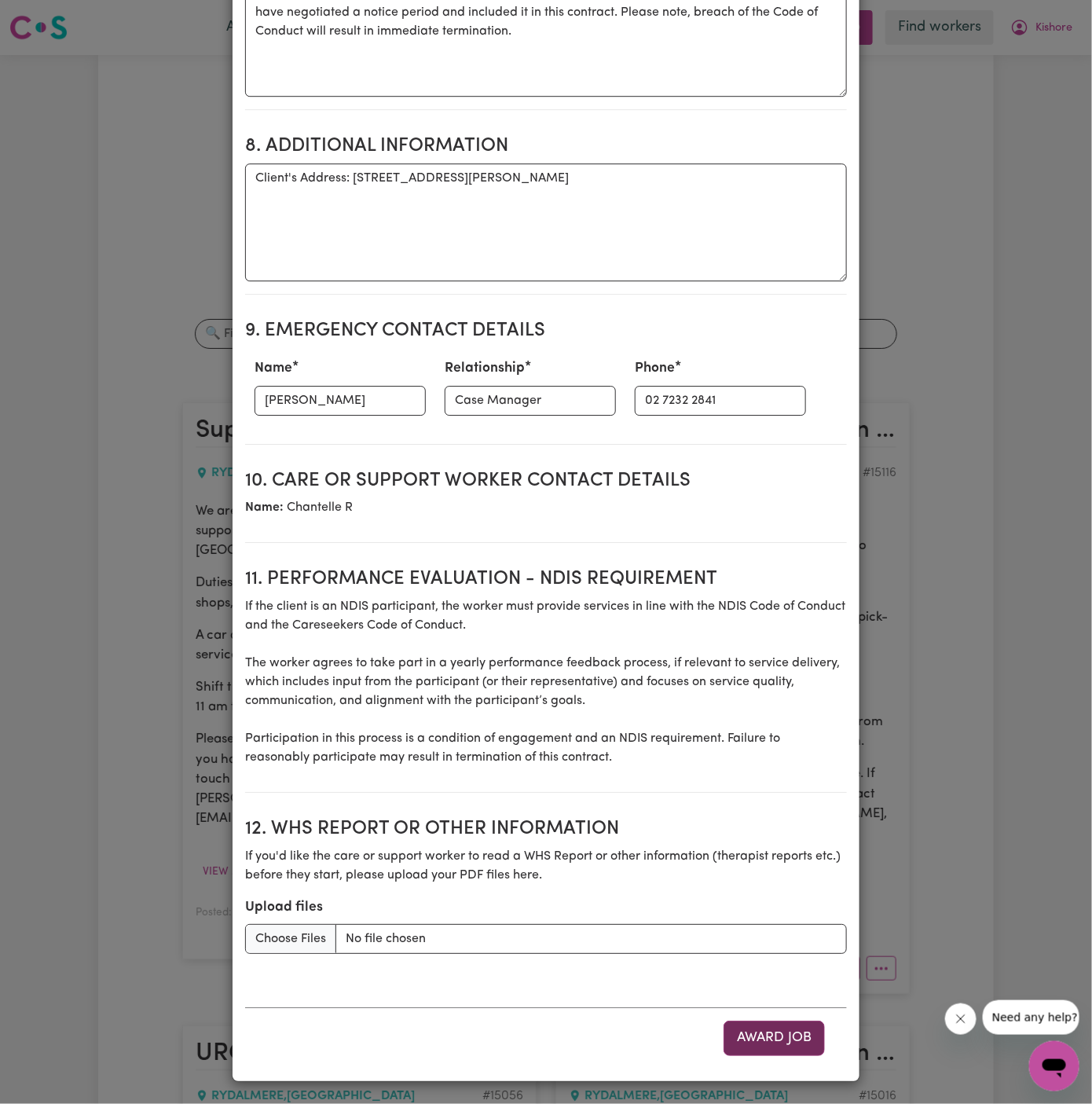
click at [768, 1037] on button "Award Job" at bounding box center [773, 1037] width 101 height 34
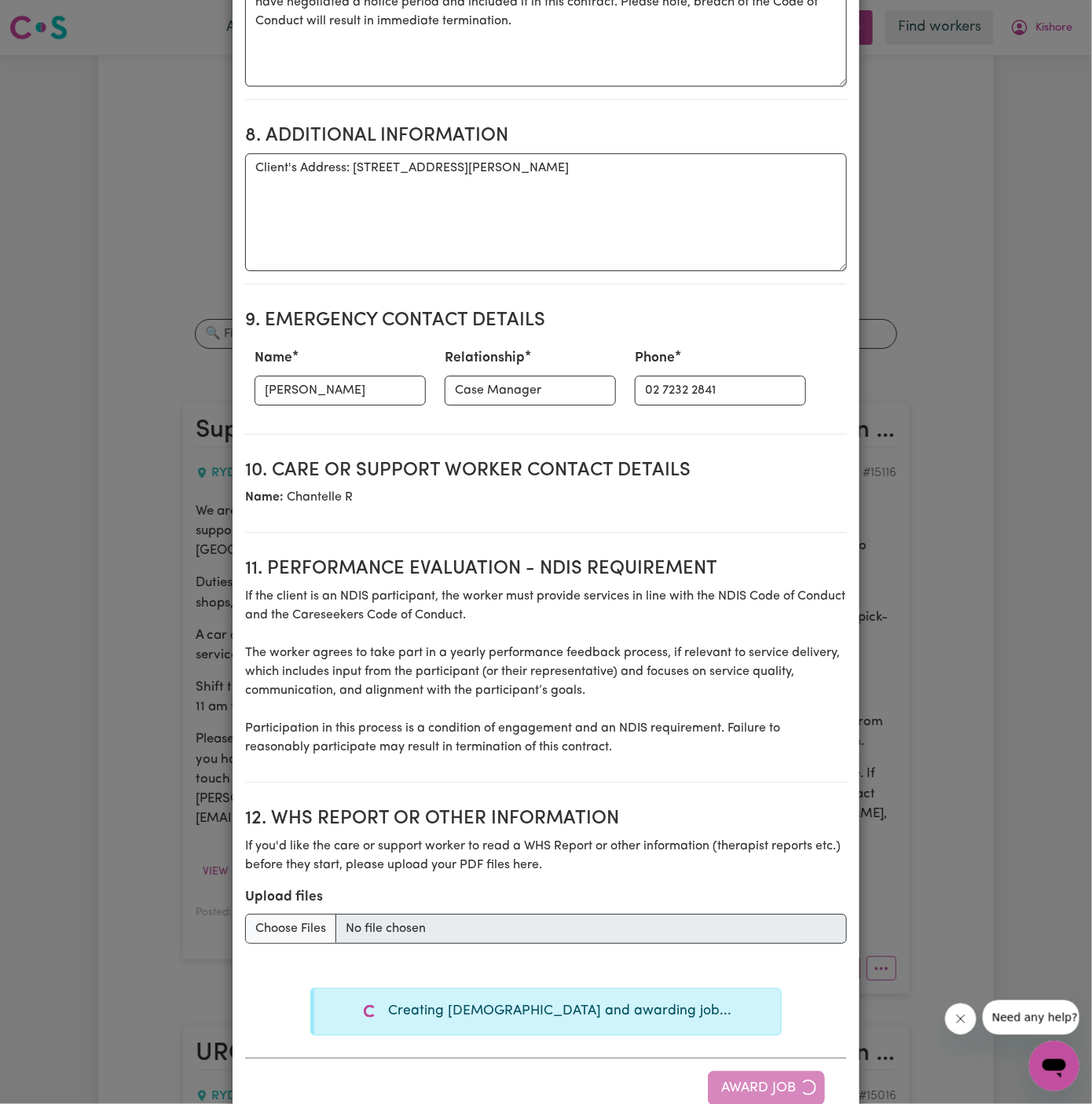
type textarea "Tasks required: Social companionship"
type textarea "Days required: tuesday Approximately 3 hours to be delivered per day. Start dat…"
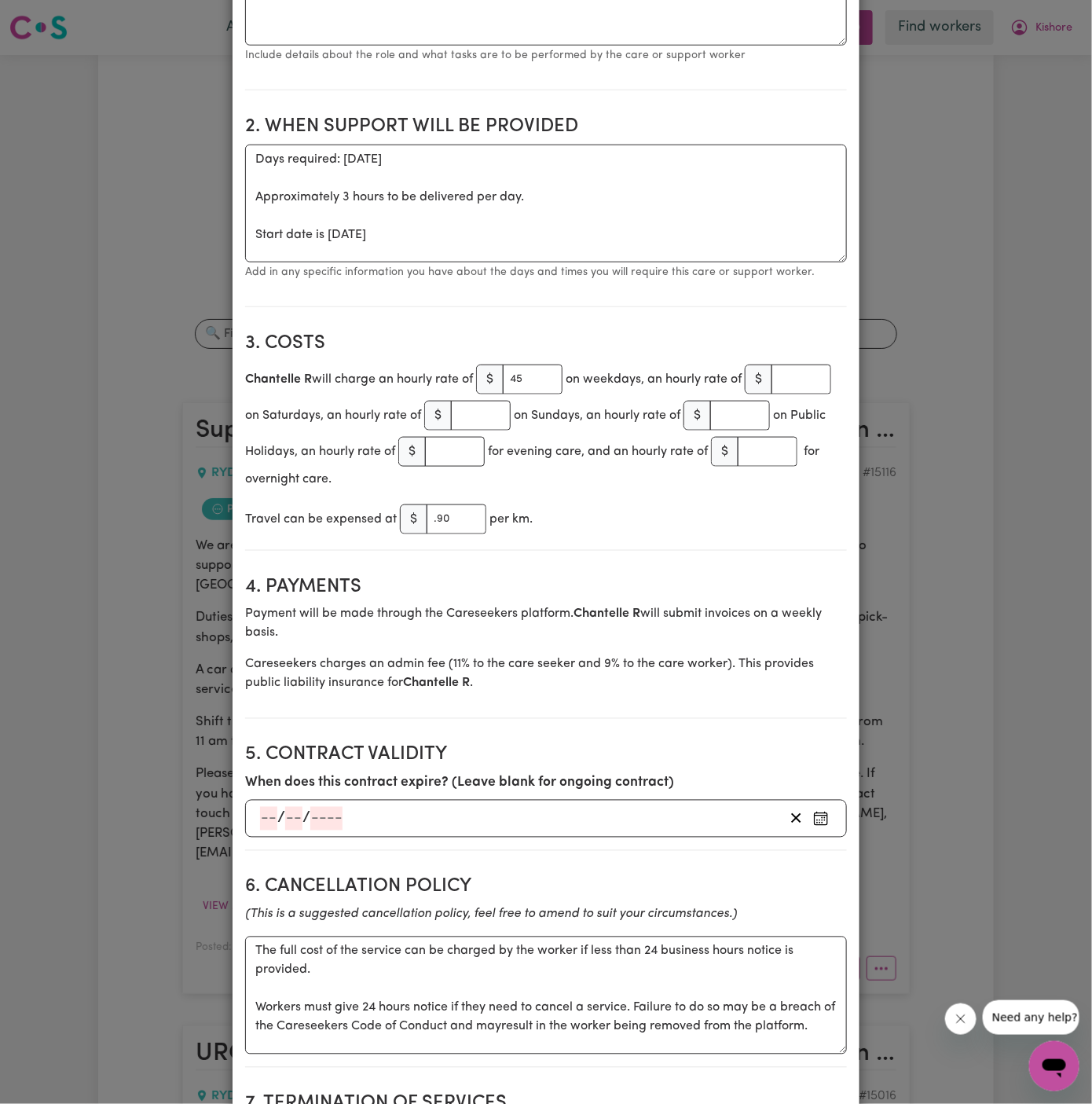
scroll to position [0, 0]
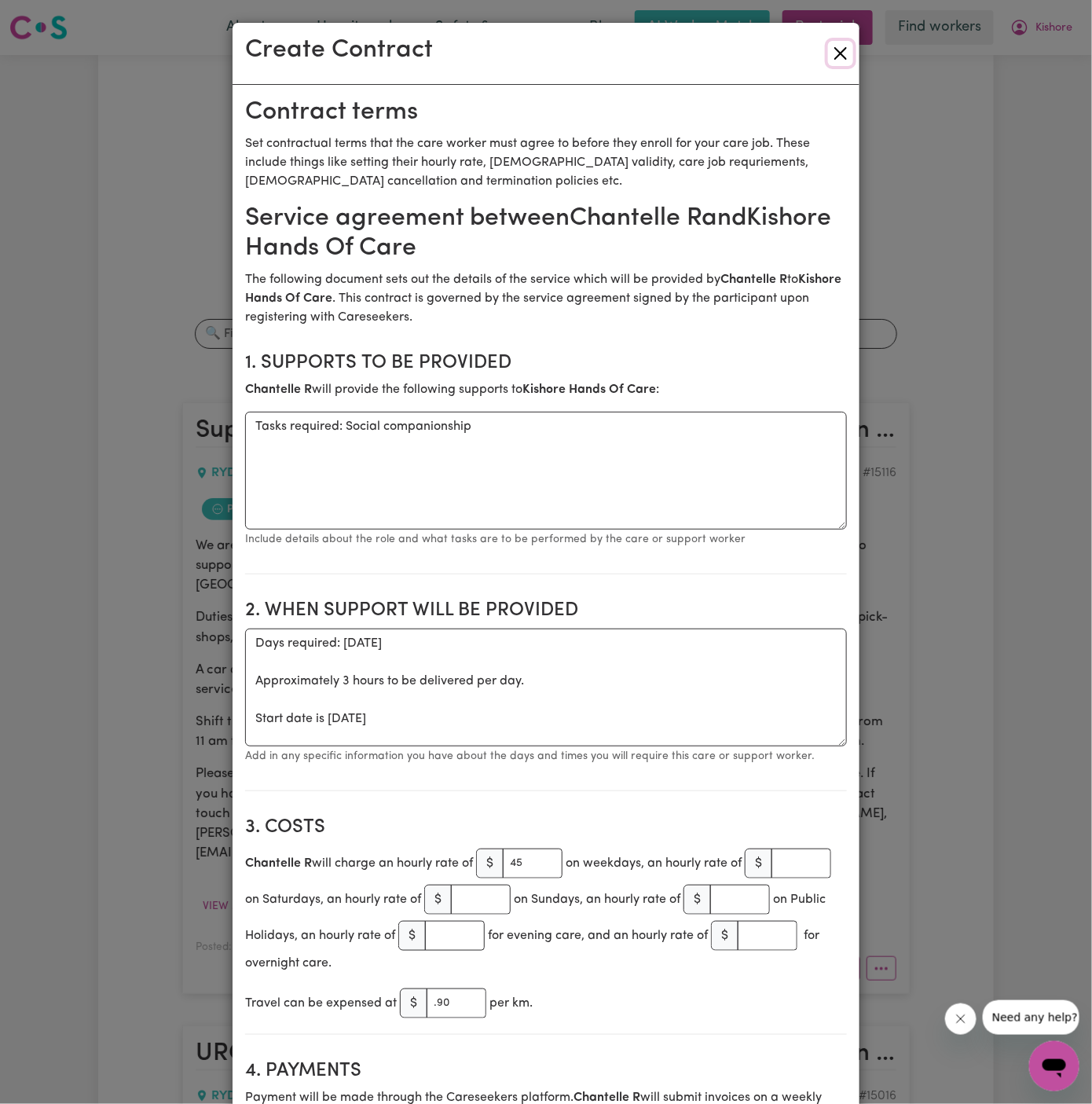
click at [843, 55] on button "Close" at bounding box center [840, 54] width 26 height 26
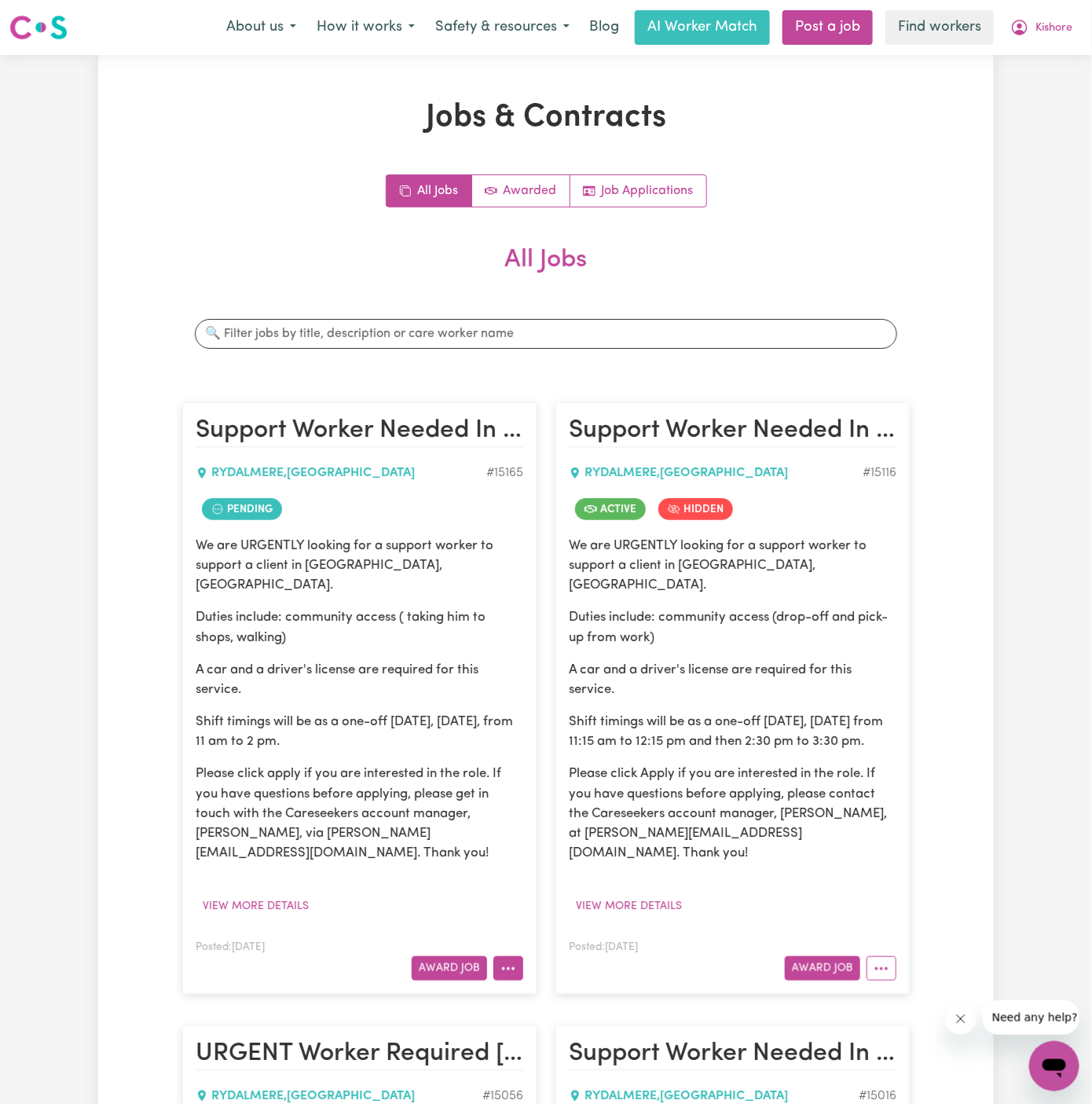
click at [508, 960] on icon "More options" at bounding box center [508, 968] width 16 height 16
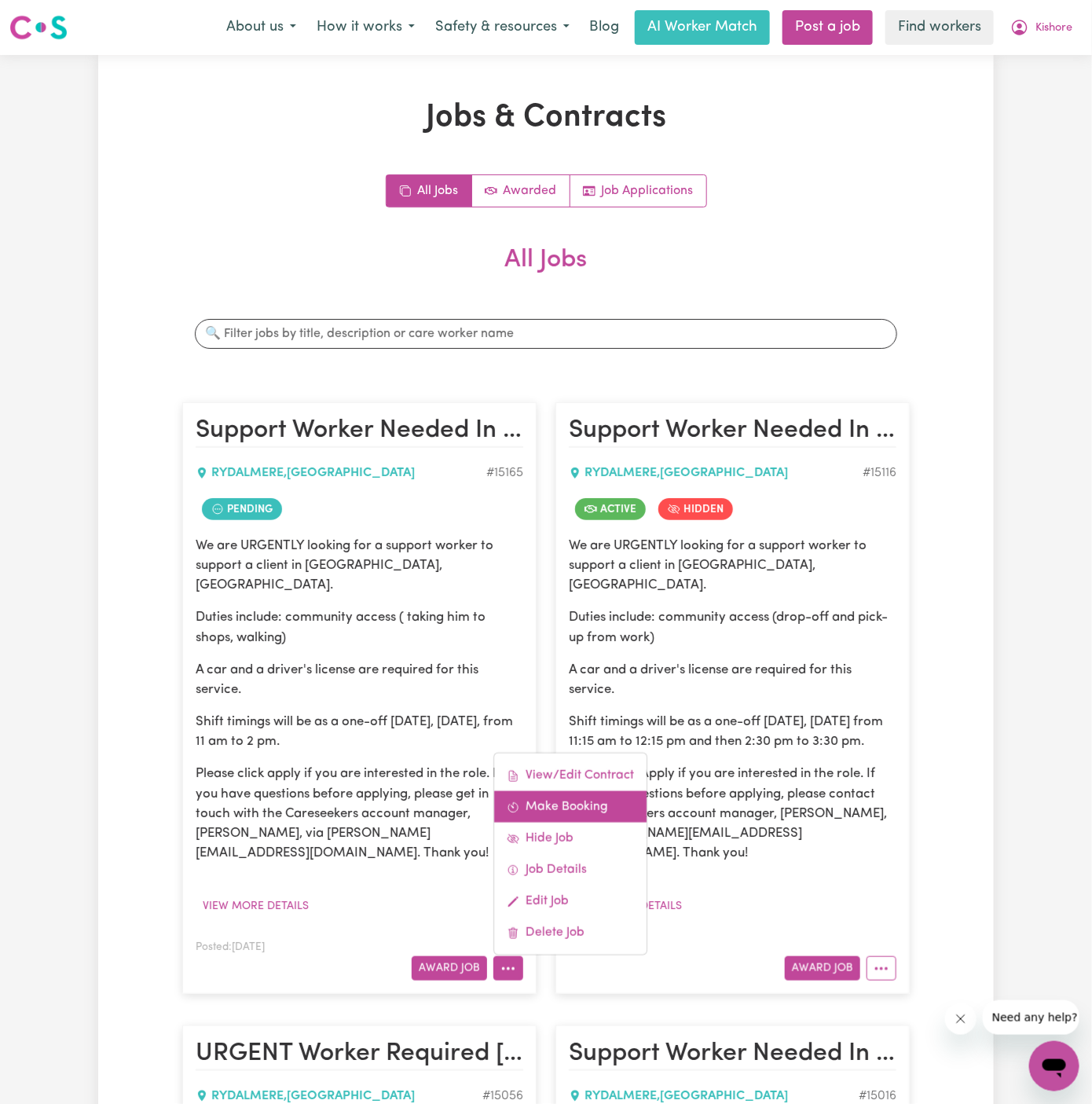
click at [566, 791] on link "Make Booking" at bounding box center [570, 807] width 152 height 31
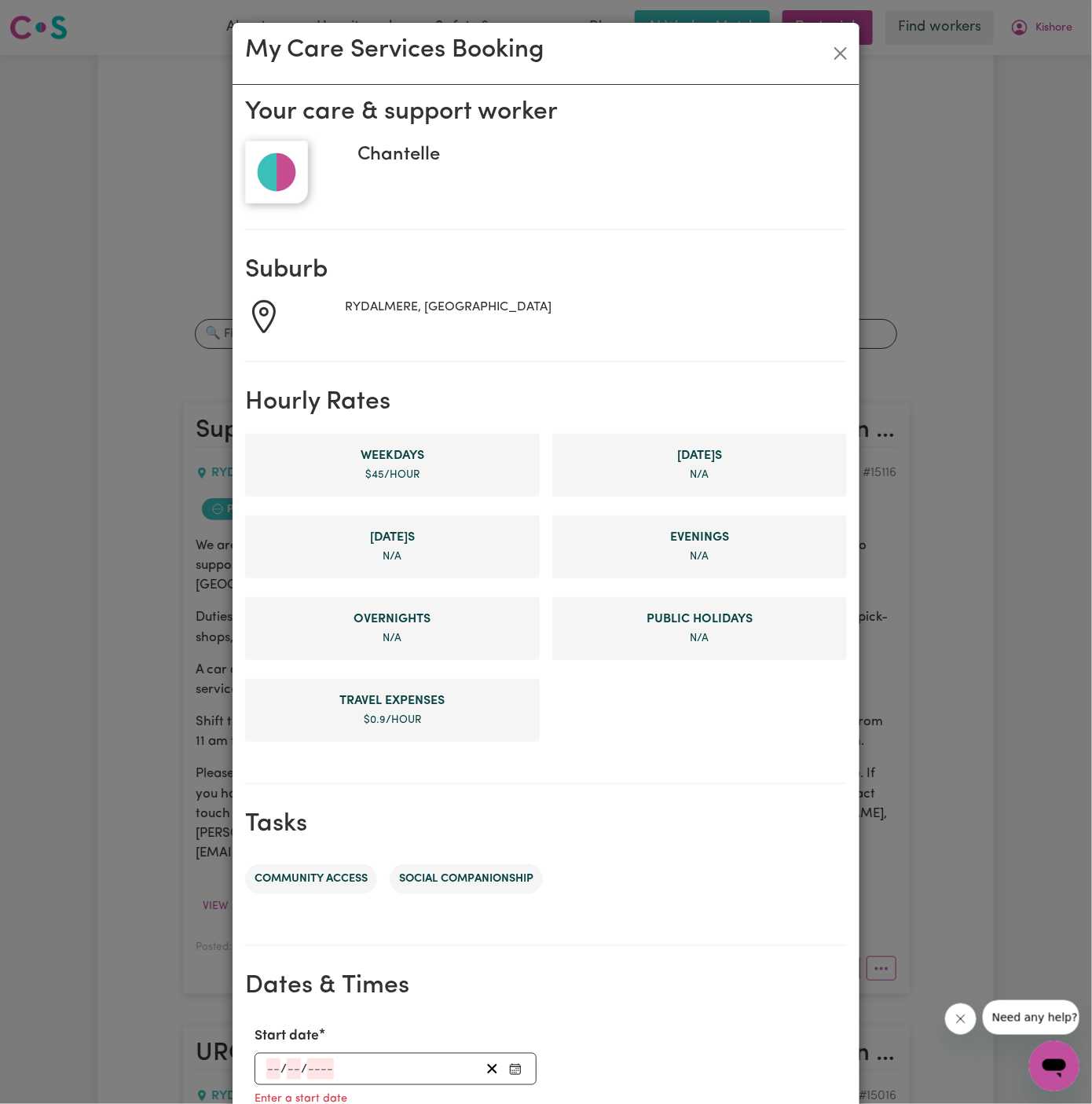
scroll to position [360, 0]
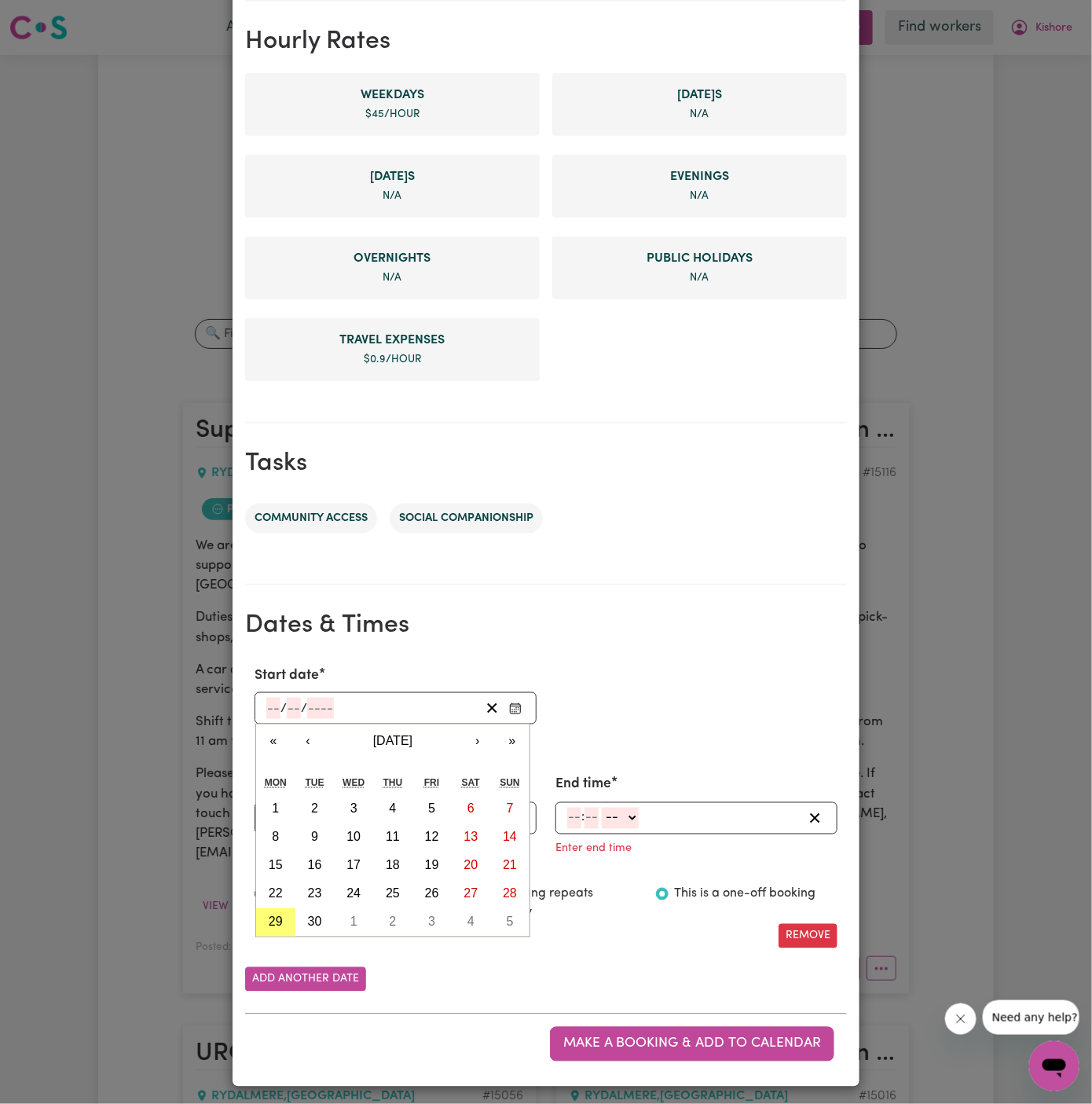
click at [274, 705] on input "number" at bounding box center [273, 708] width 14 height 22
click at [315, 916] on abbr "30" at bounding box center [315, 922] width 14 height 14
type input "2025-09-30"
type input "30"
type input "9"
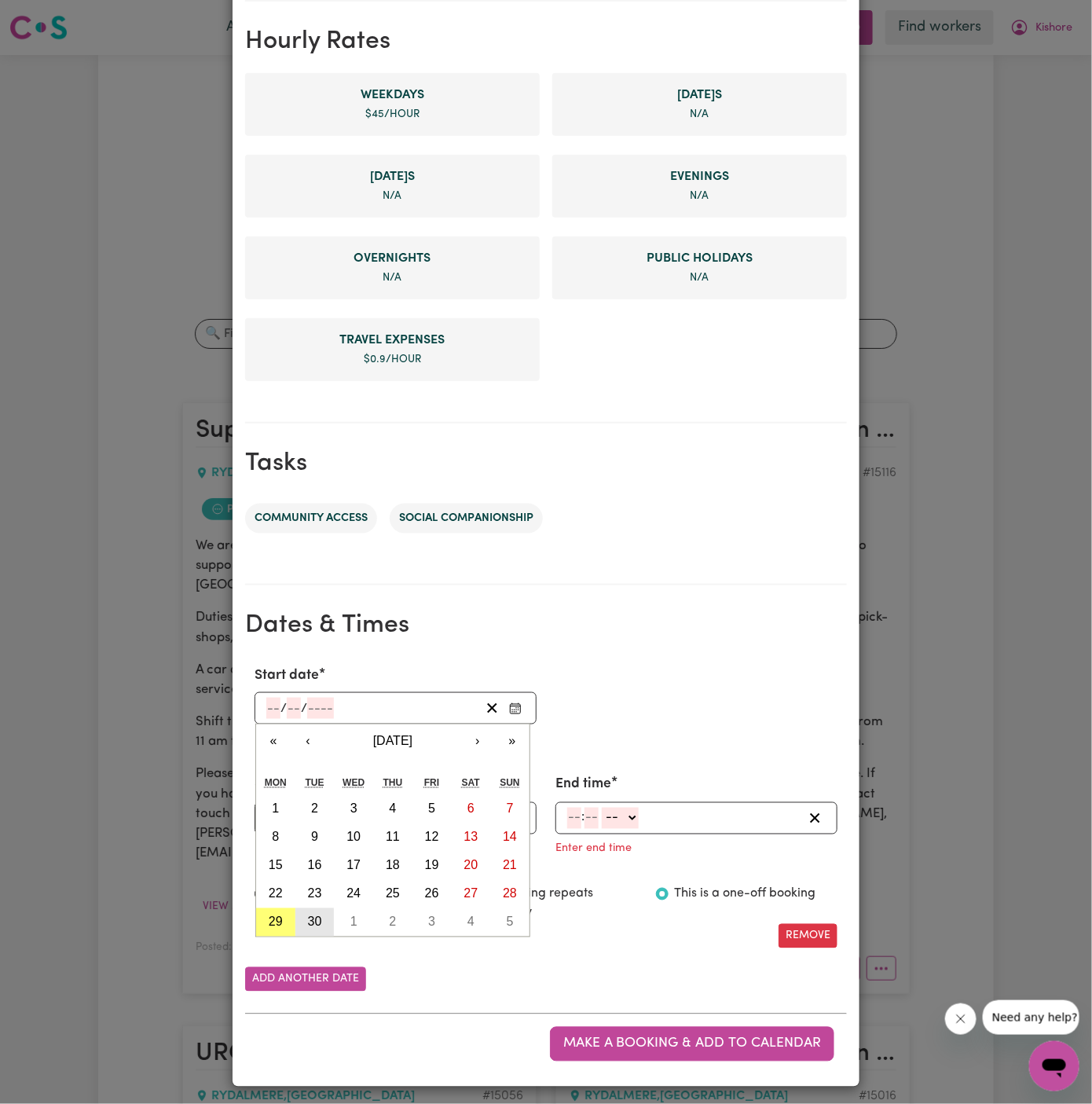
type input "2025"
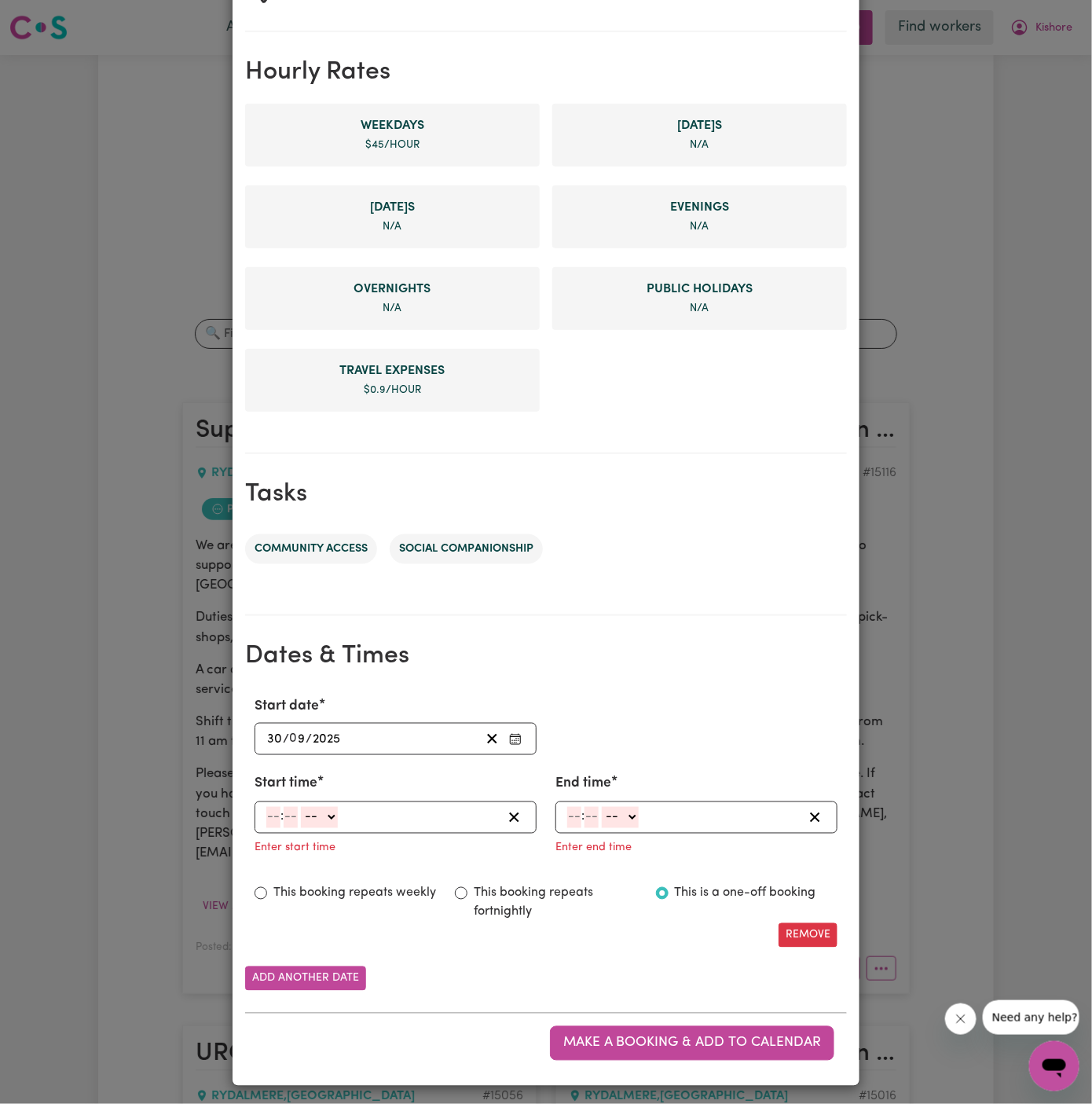
click at [269, 811] on input "number" at bounding box center [273, 818] width 14 height 22
type input "11"
type input "00"
click at [325, 822] on select "-- AM PM" at bounding box center [319, 818] width 37 height 22
select select "am"
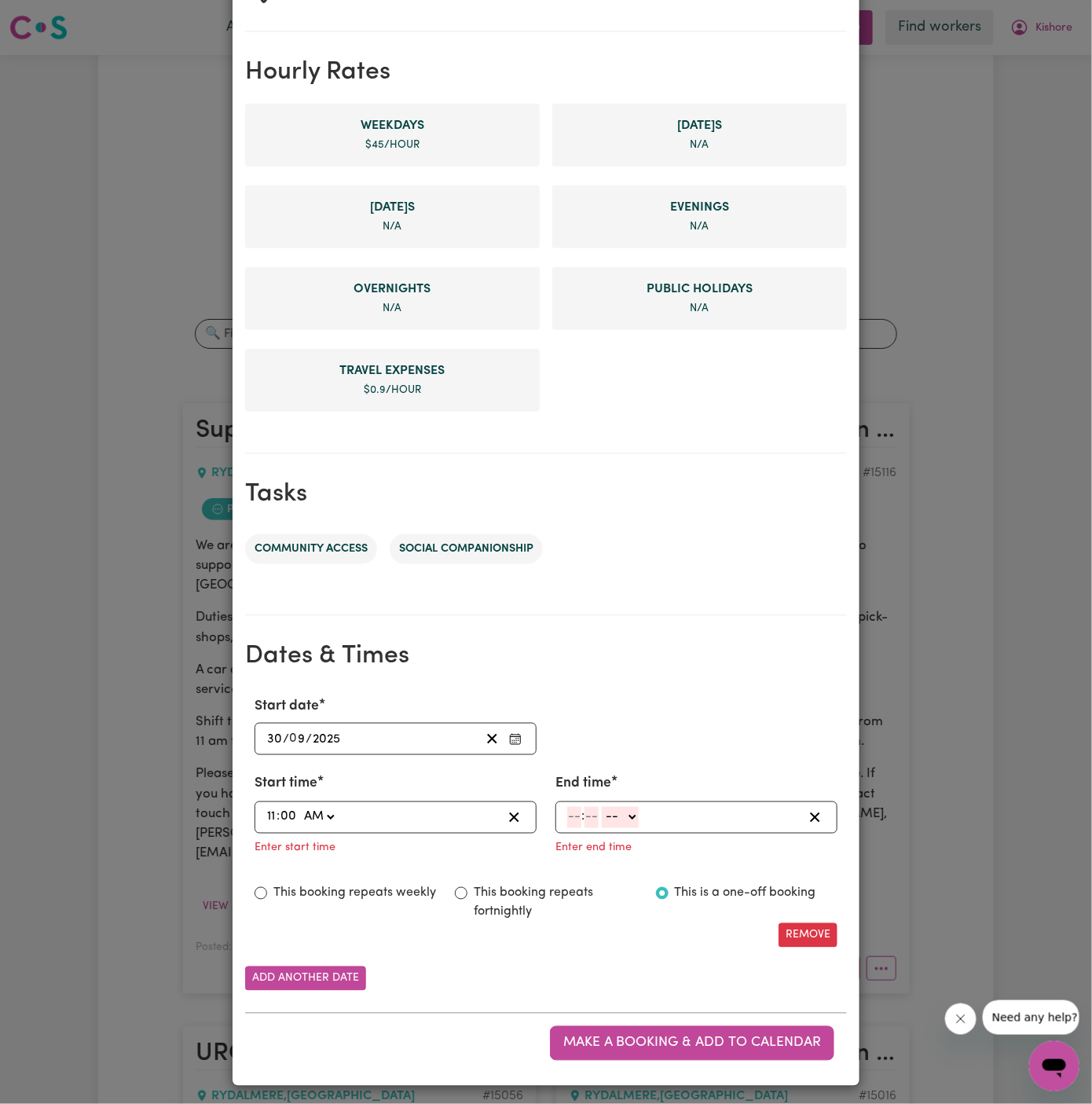
click at [300, 807] on select "-- AM PM" at bounding box center [319, 818] width 37 height 22
type input "11:00"
type input "0"
click at [569, 807] on input "number" at bounding box center [574, 818] width 14 height 22
type input "2"
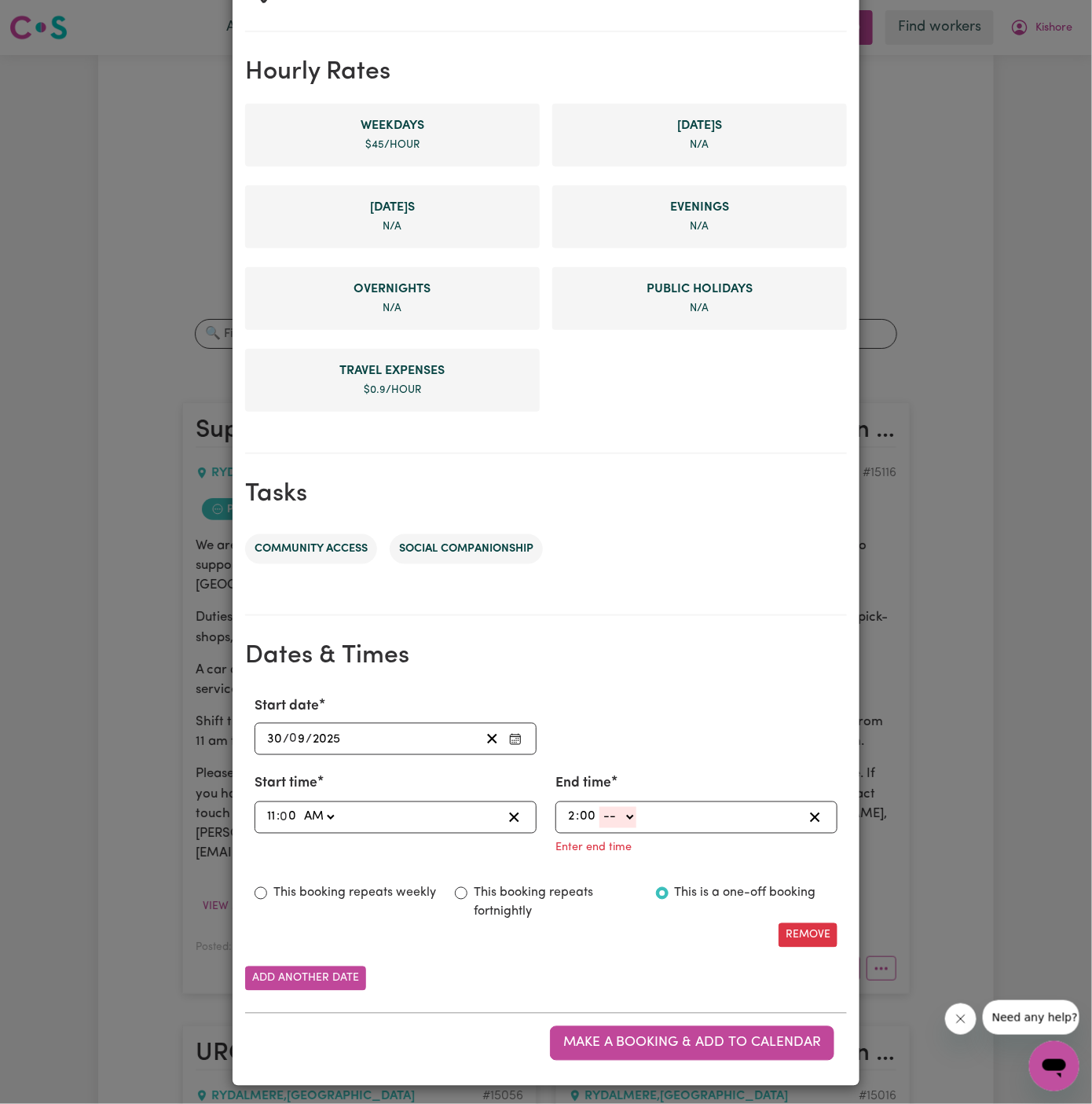
type input "00"
click at [625, 812] on select "-- AM PM" at bounding box center [618, 818] width 37 height 22
select select "pm"
click at [599, 828] on select "-- AM PM" at bounding box center [618, 818] width 37 height 22
type input "14:00"
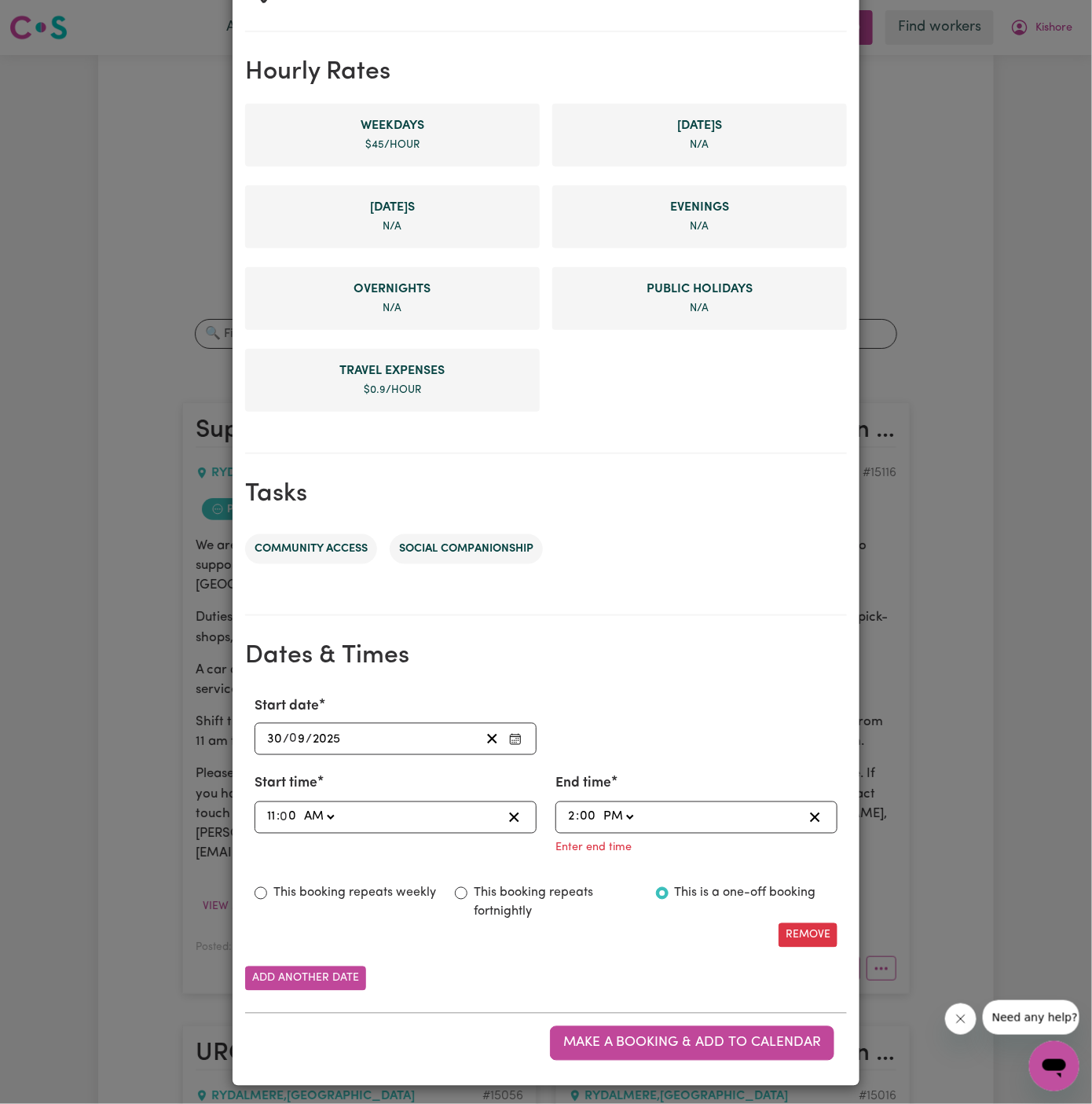
type input "0"
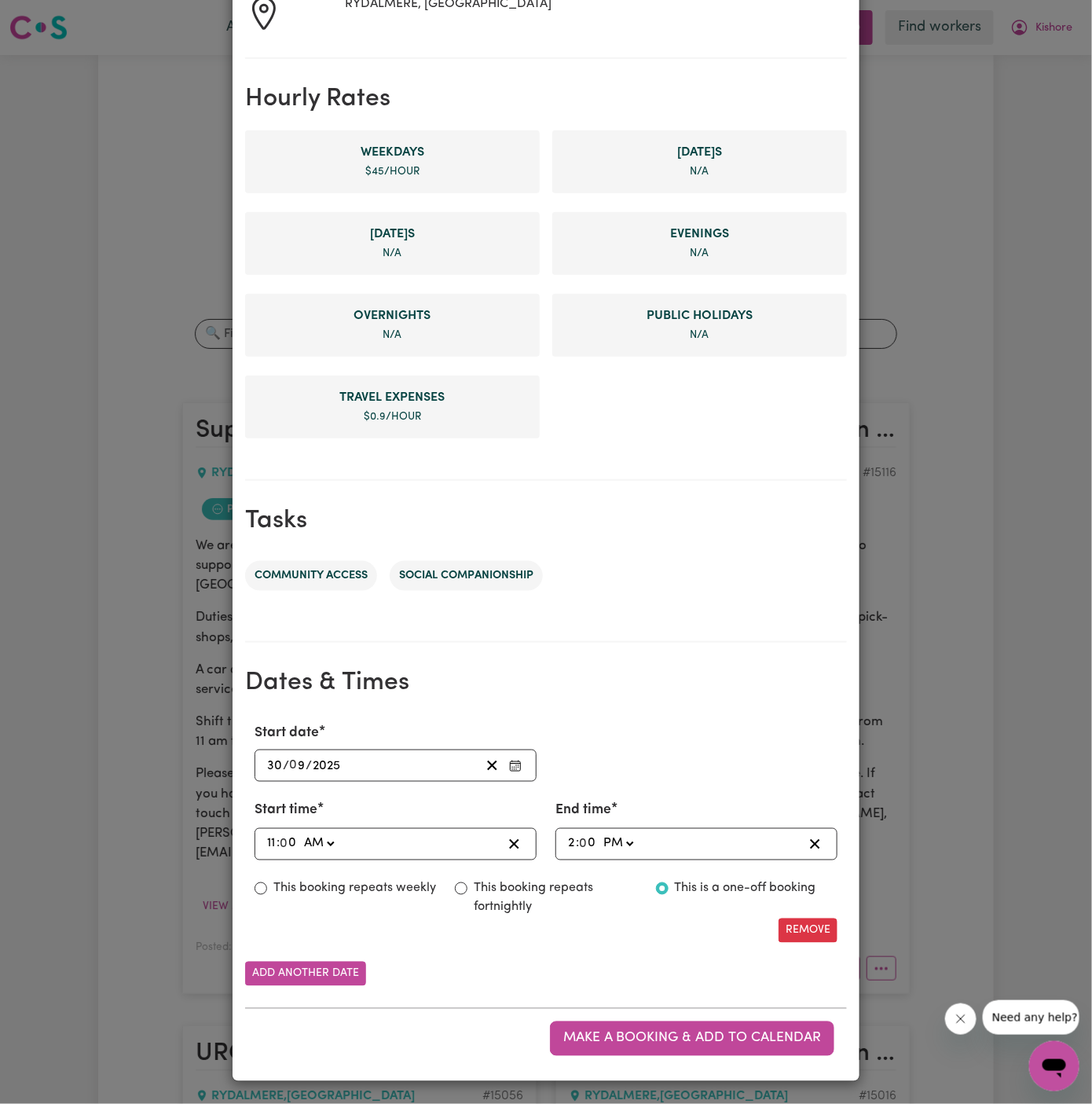
scroll to position [298, 0]
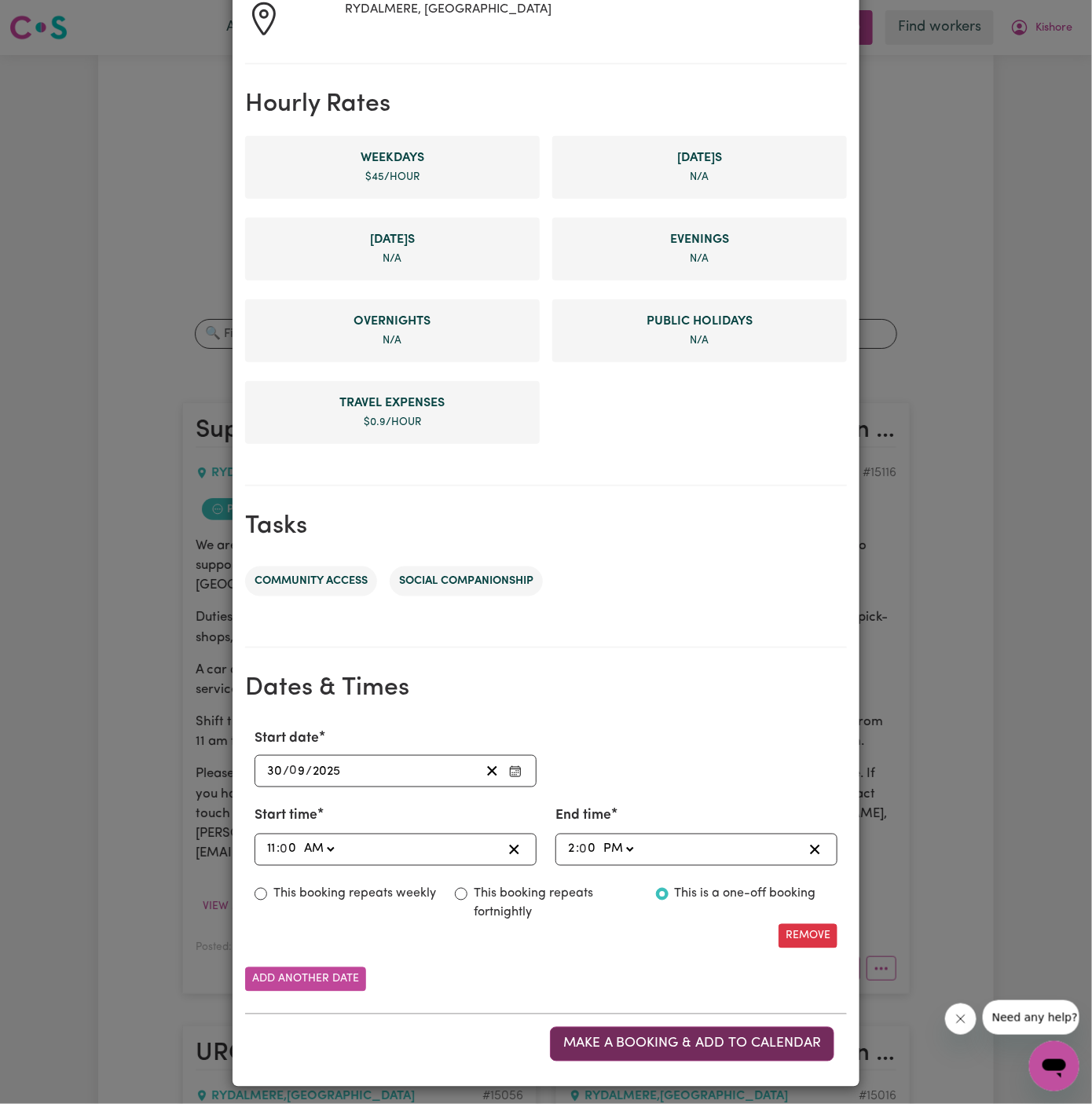
click at [689, 1044] on span "Make a booking & add to calendar" at bounding box center [692, 1044] width 258 height 14
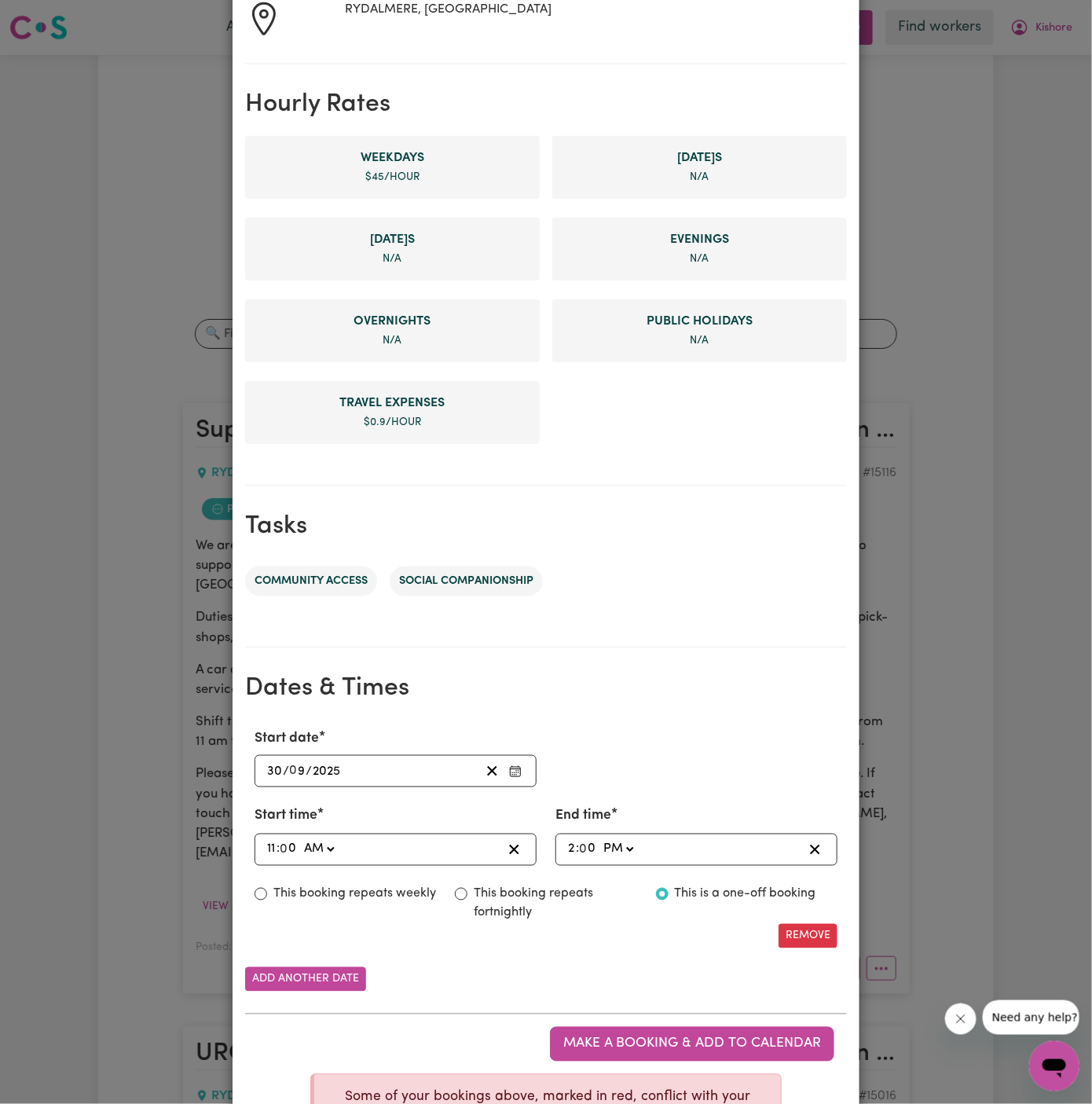
click at [645, 673] on h2 "Dates & Times" at bounding box center [545, 688] width 601 height 30
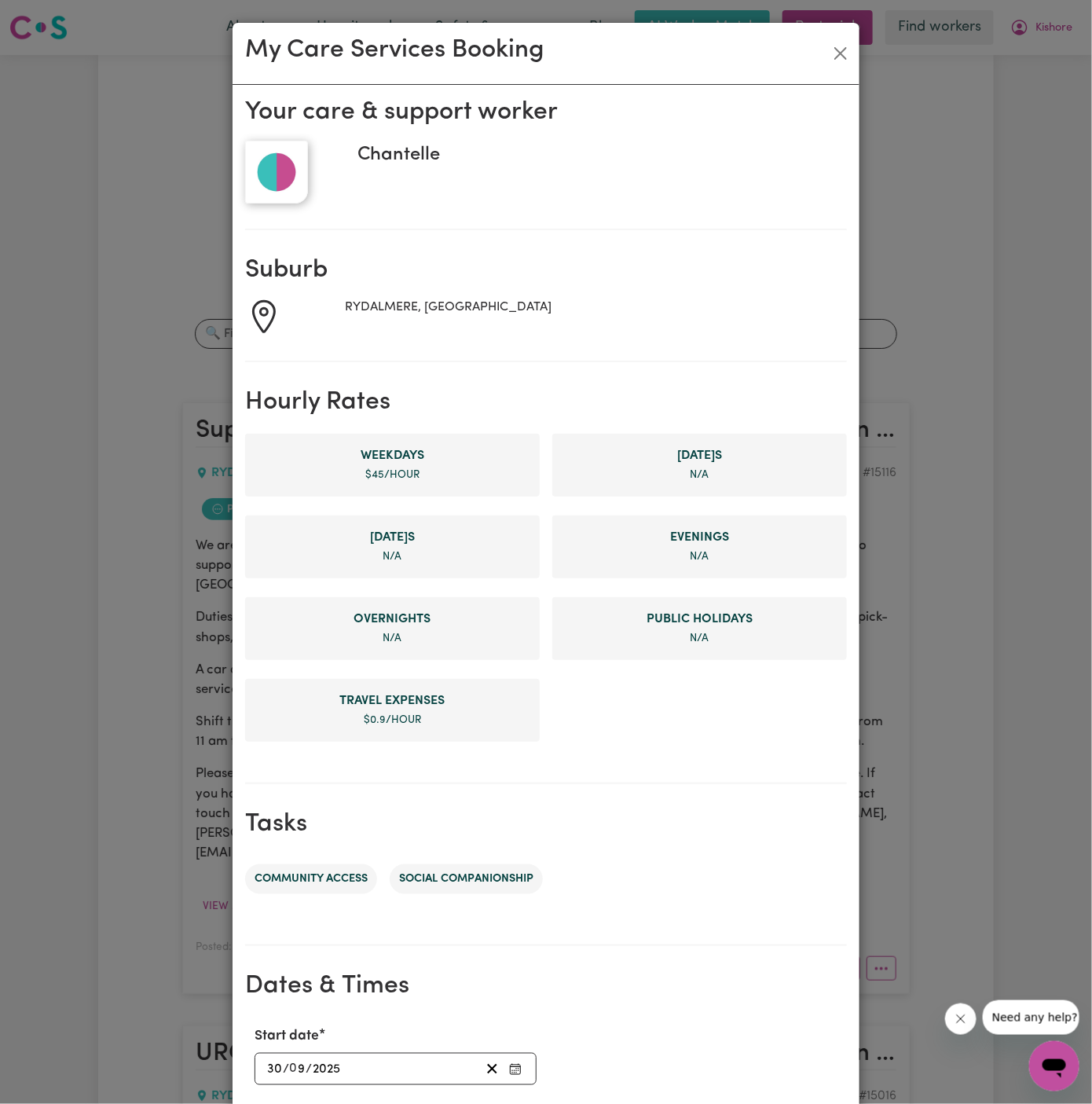
scroll to position [399, 0]
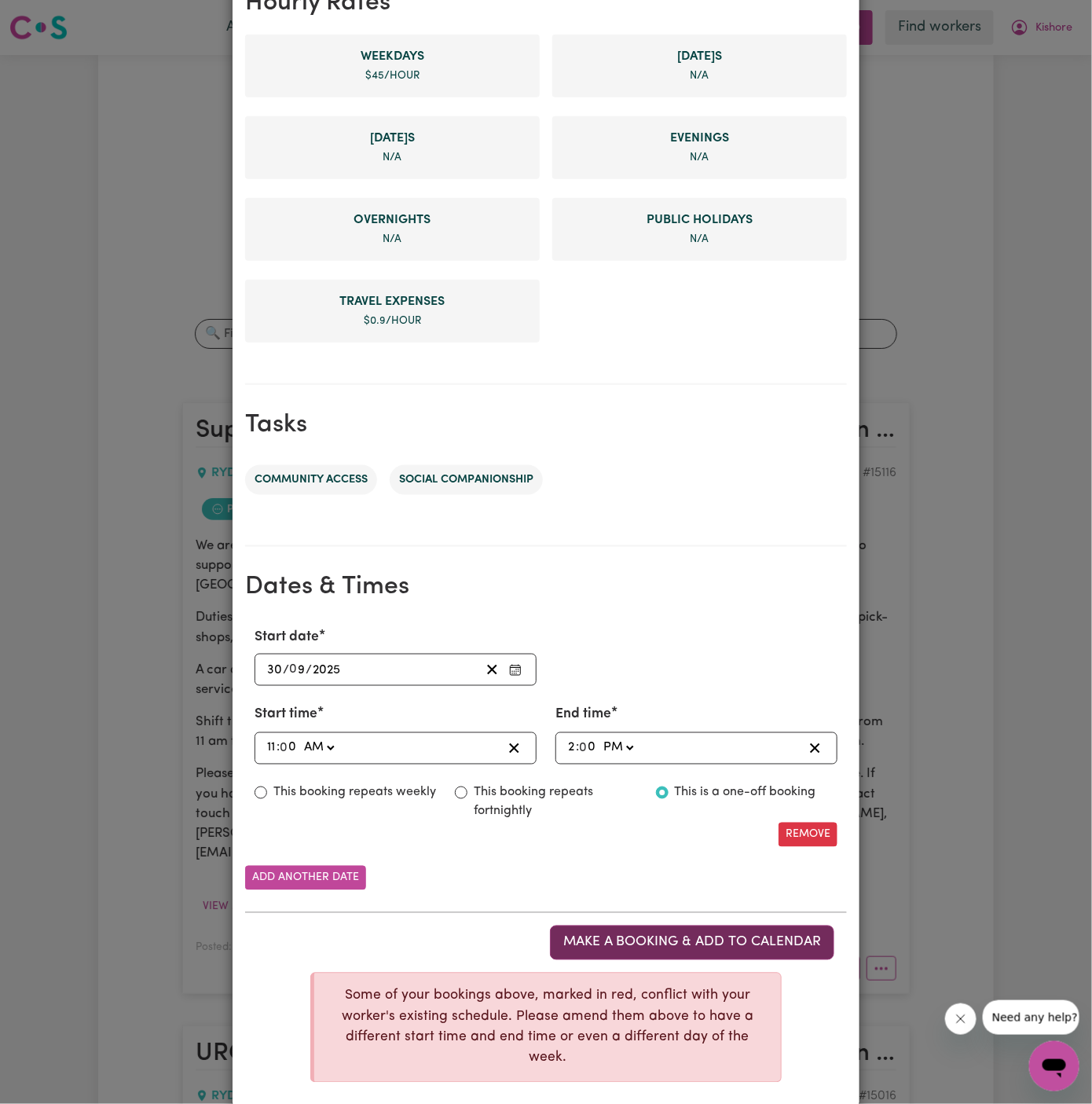
click at [675, 938] on span "Make a booking & add to calendar" at bounding box center [692, 943] width 258 height 14
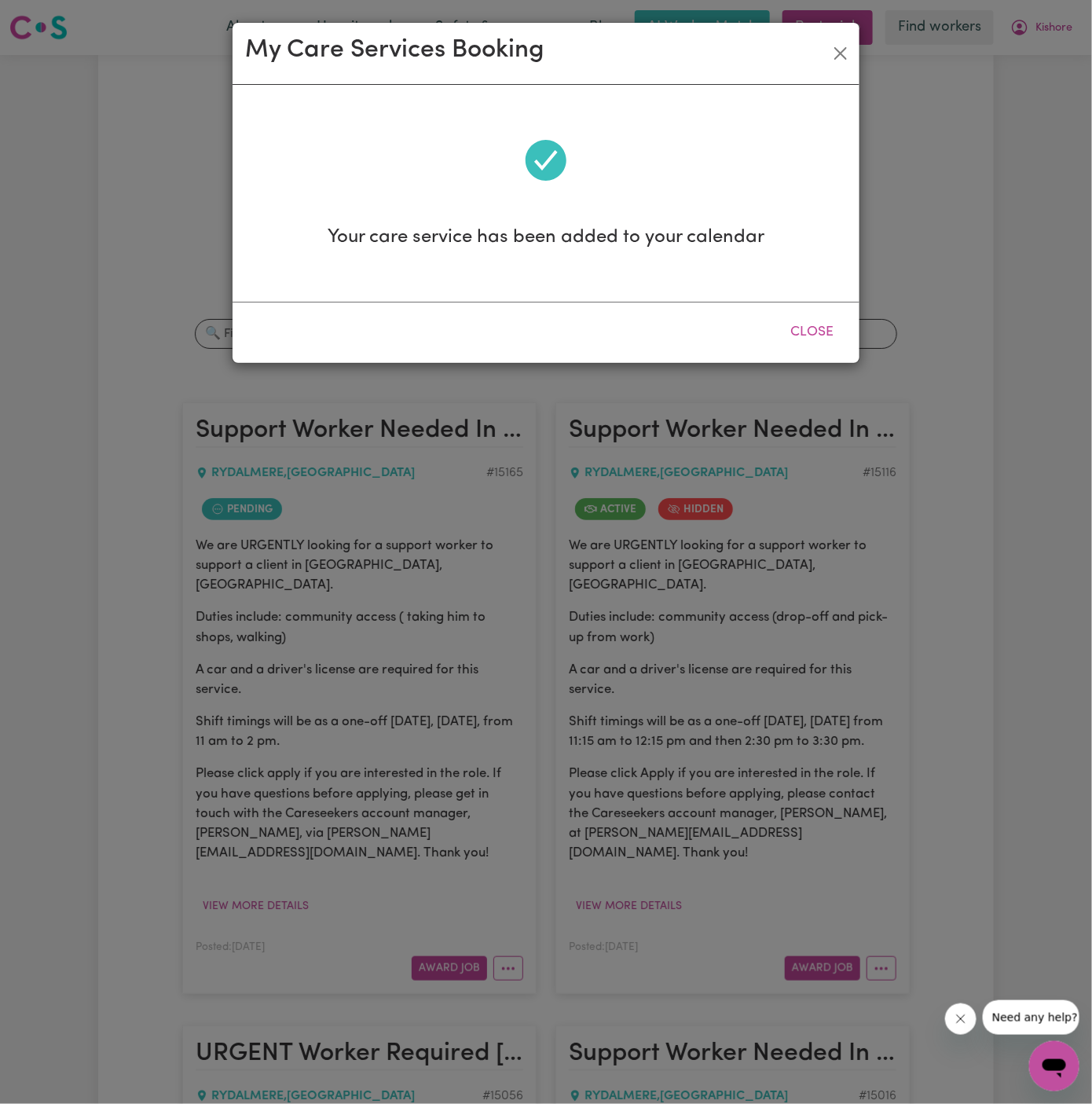
scroll to position [0, 0]
click at [815, 335] on button "Close" at bounding box center [811, 332] width 70 height 34
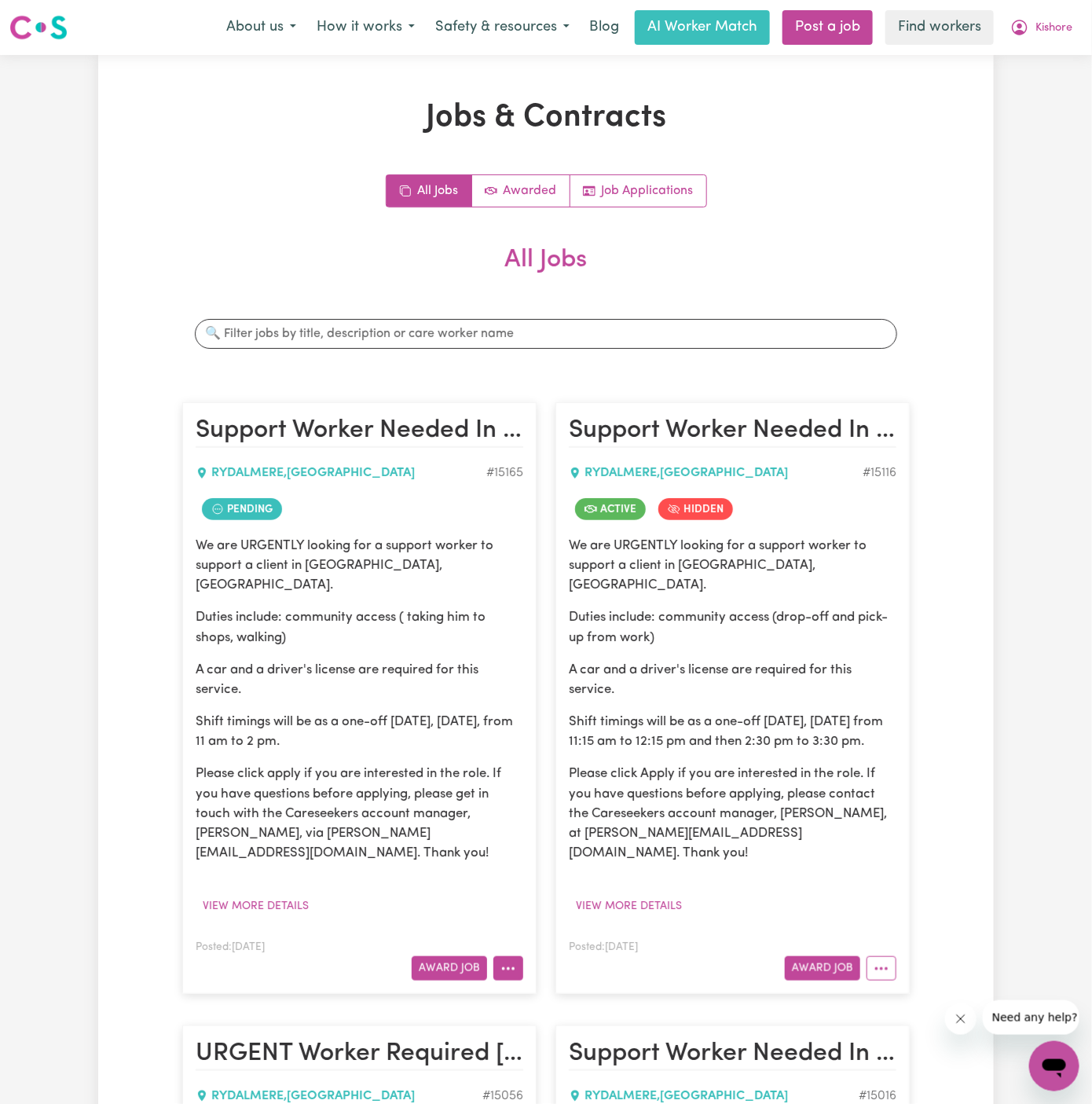
click at [507, 955] on button "More options" at bounding box center [508, 967] width 30 height 25
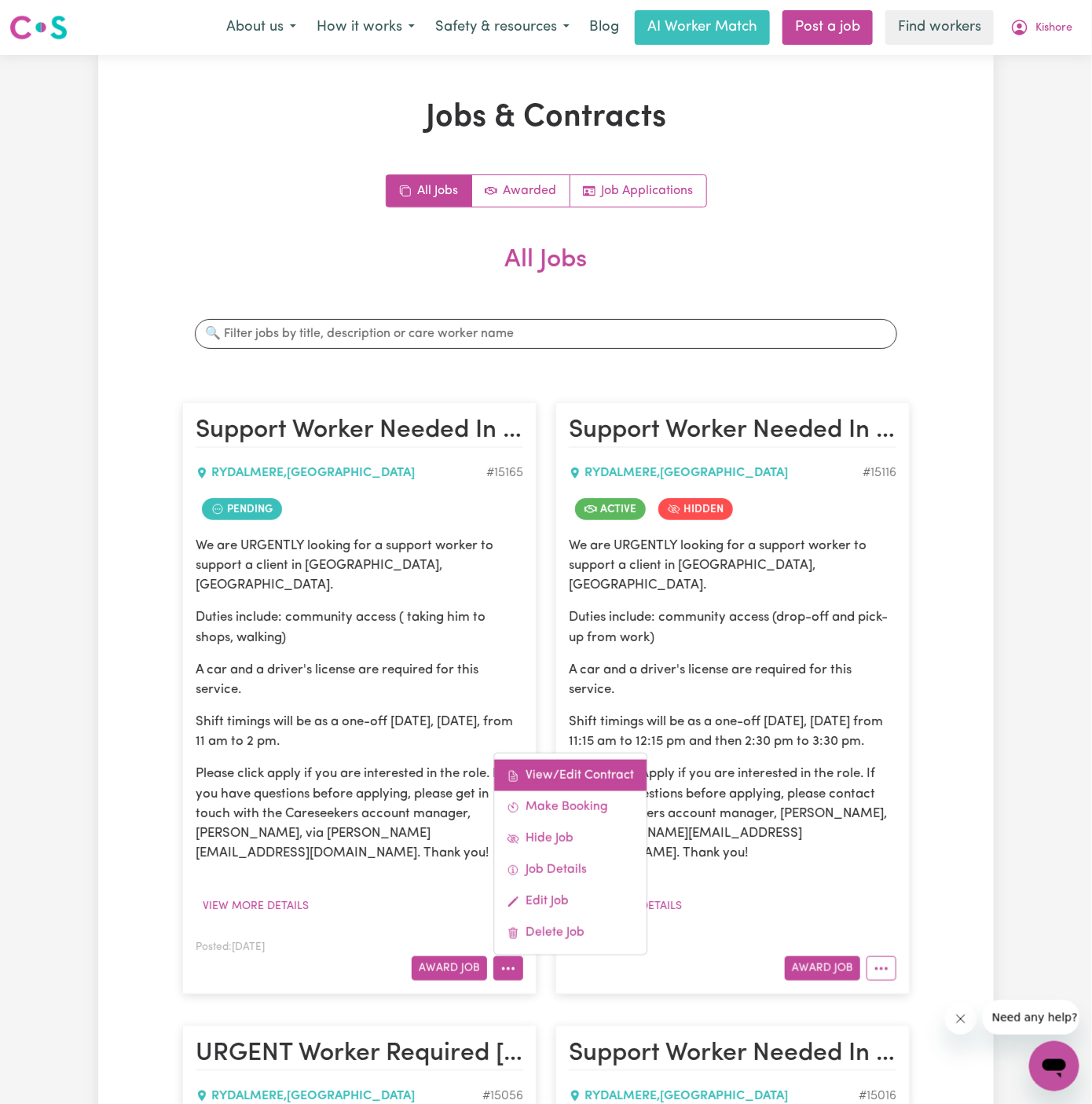
click at [563, 760] on link "View/Edit Contract" at bounding box center [570, 775] width 152 height 31
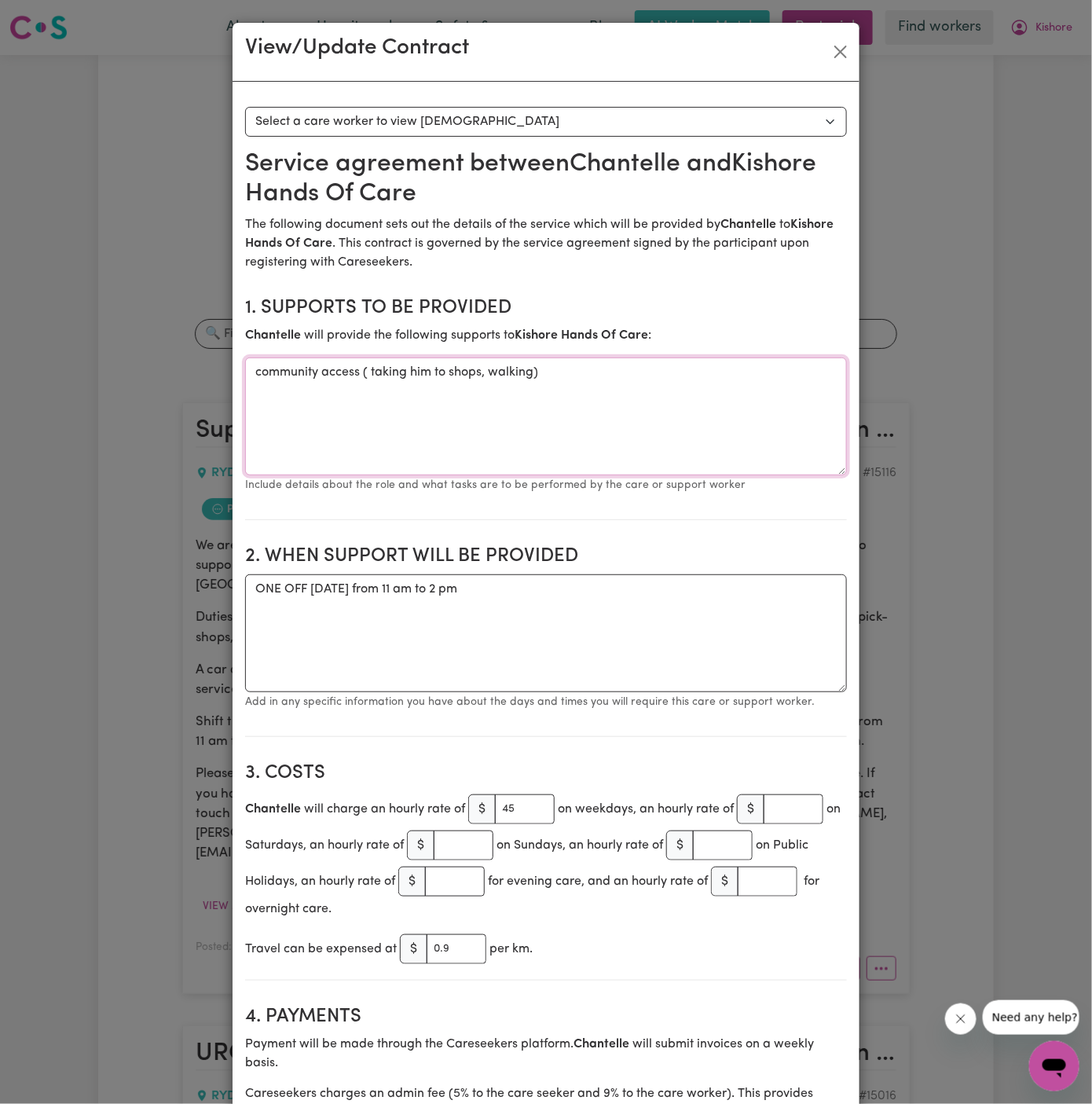
click at [351, 369] on textarea "community access ( taking him to shops, walking)" at bounding box center [545, 416] width 601 height 118
click at [418, 588] on textarea "ONE OFF Tuesday 30 September 2025 from 11 am to 2 pm" at bounding box center [545, 634] width 601 height 118
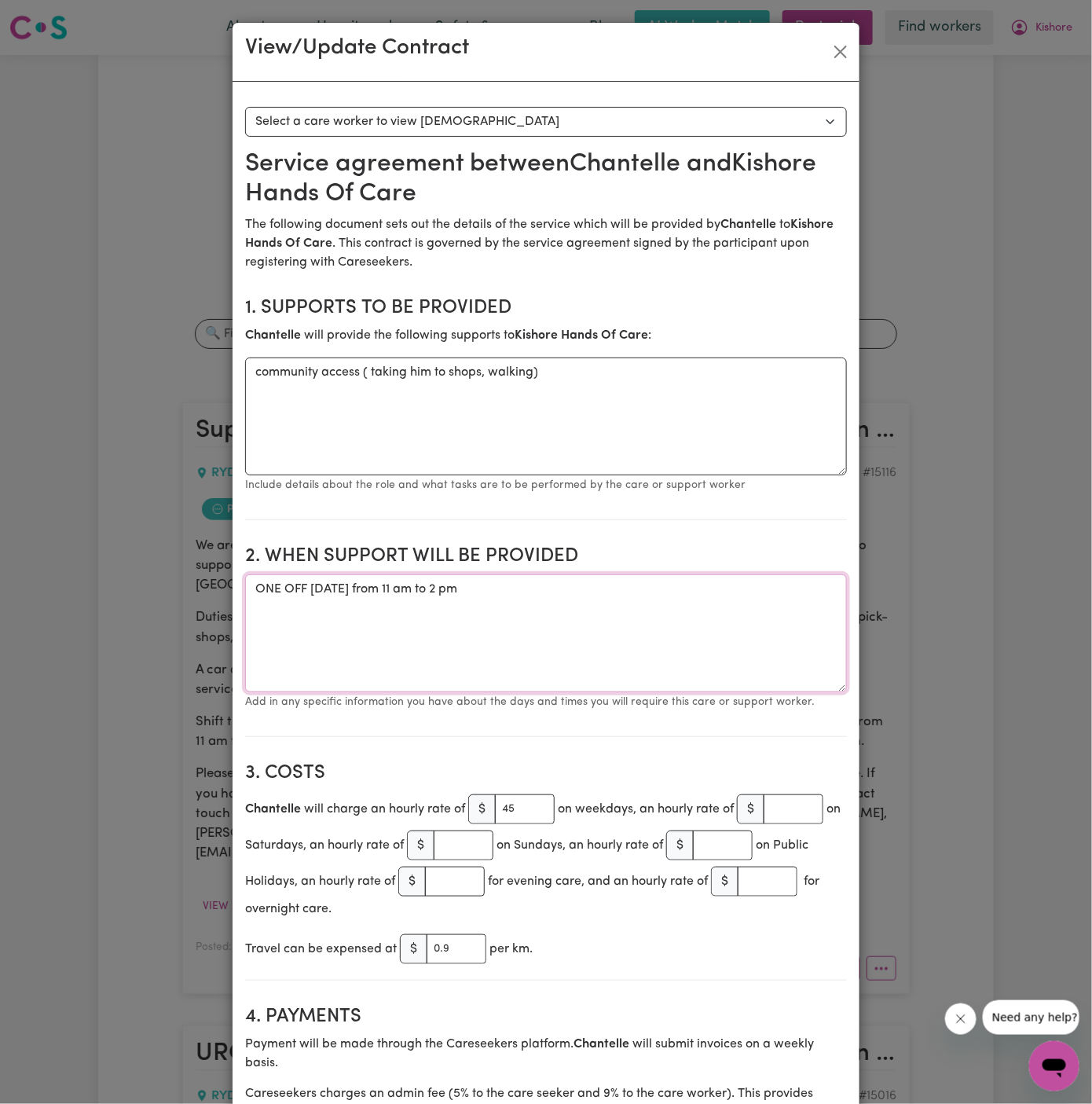
click at [418, 588] on textarea "ONE OFF Tuesday 30 September 2025 from 11 am to 2 pm" at bounding box center [545, 634] width 601 height 118
click at [835, 47] on button "Close" at bounding box center [840, 52] width 26 height 26
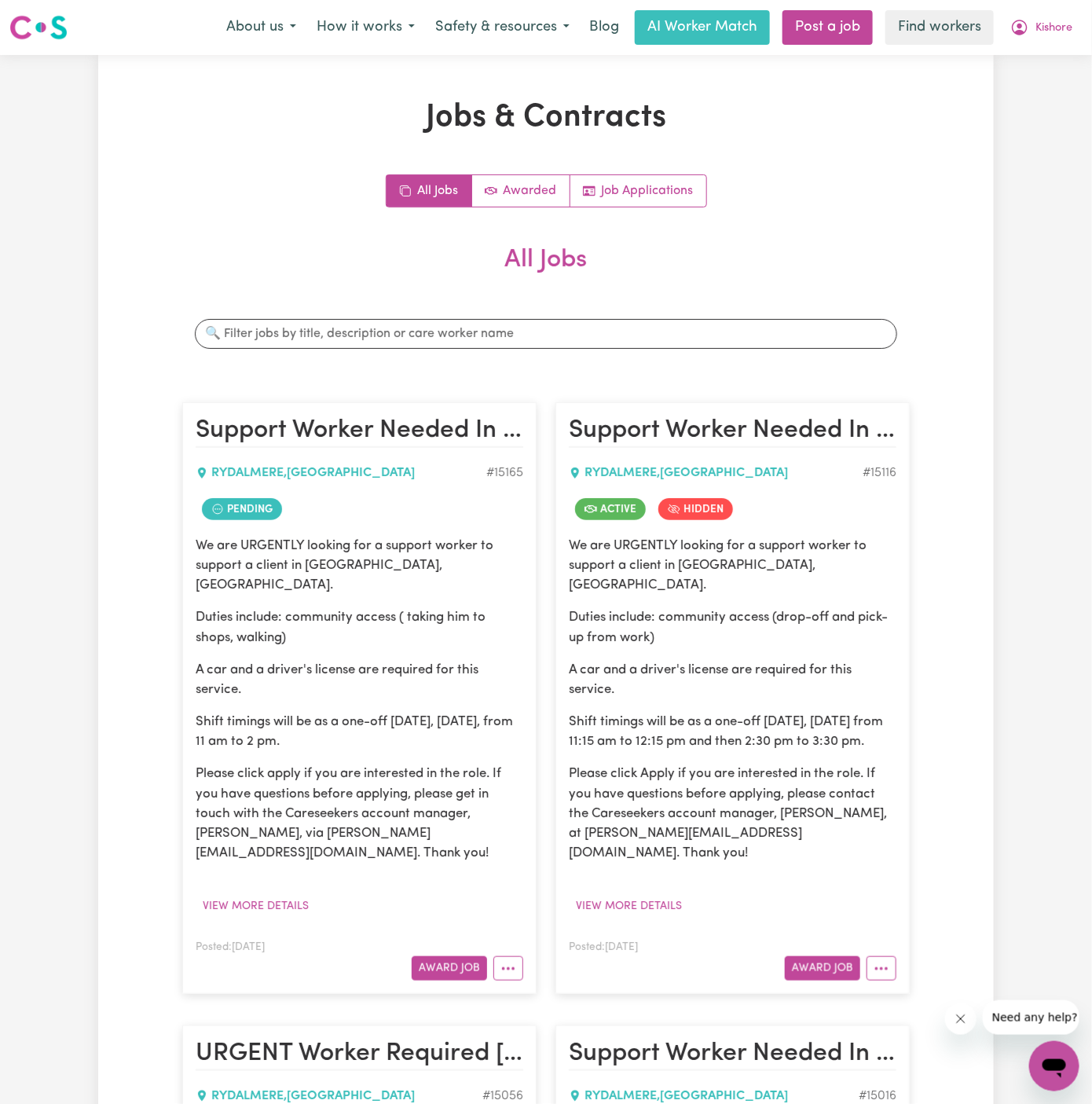
click at [508, 937] on div "Posted: Sep 29, 2025 Award Job View/Edit Contract Make Booking Hide Job Job Det…" at bounding box center [359, 958] width 328 height 43
click at [512, 960] on icon "More options" at bounding box center [508, 968] width 16 height 16
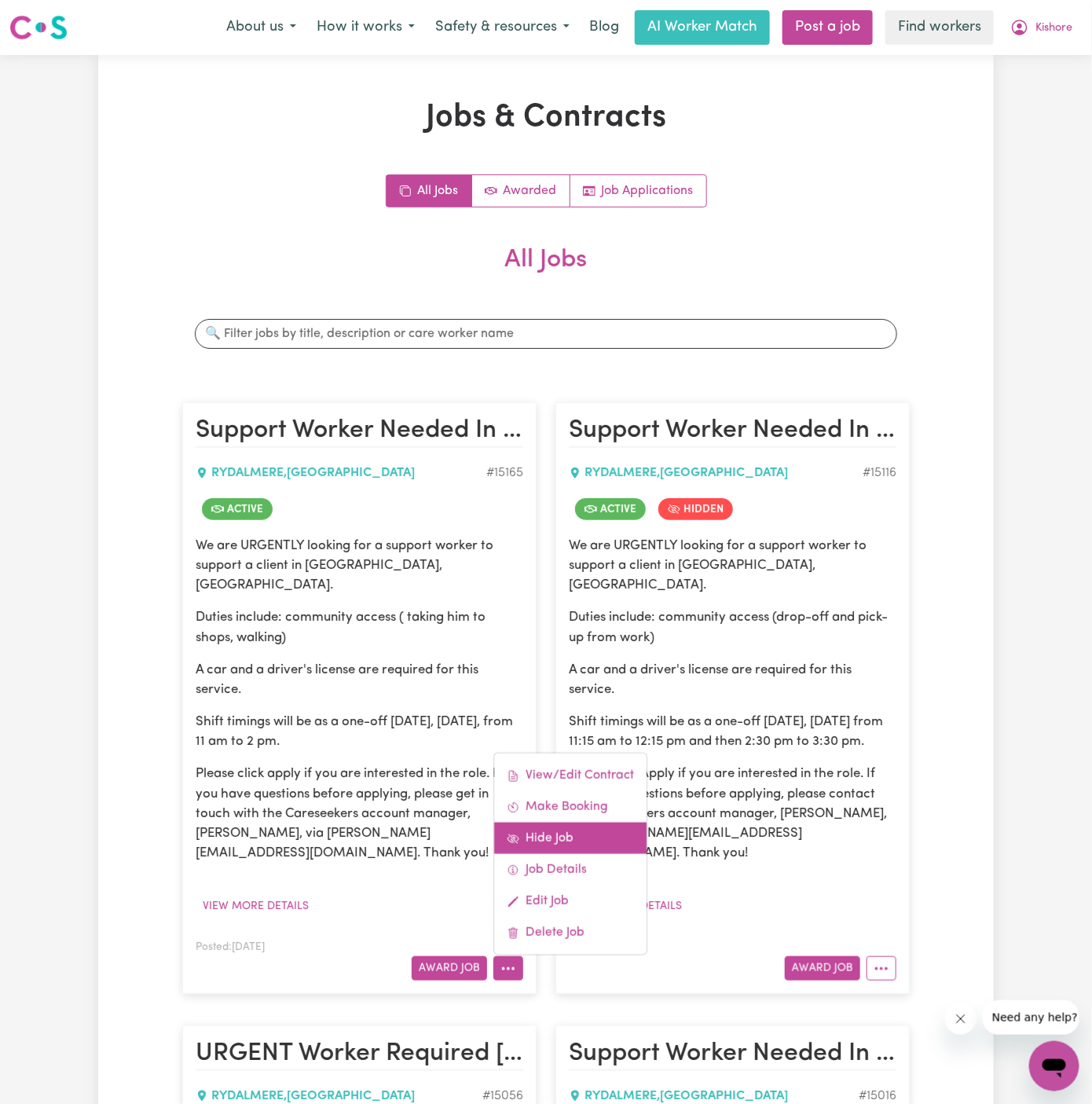
click at [566, 823] on link "Hide Job" at bounding box center [570, 838] width 152 height 31
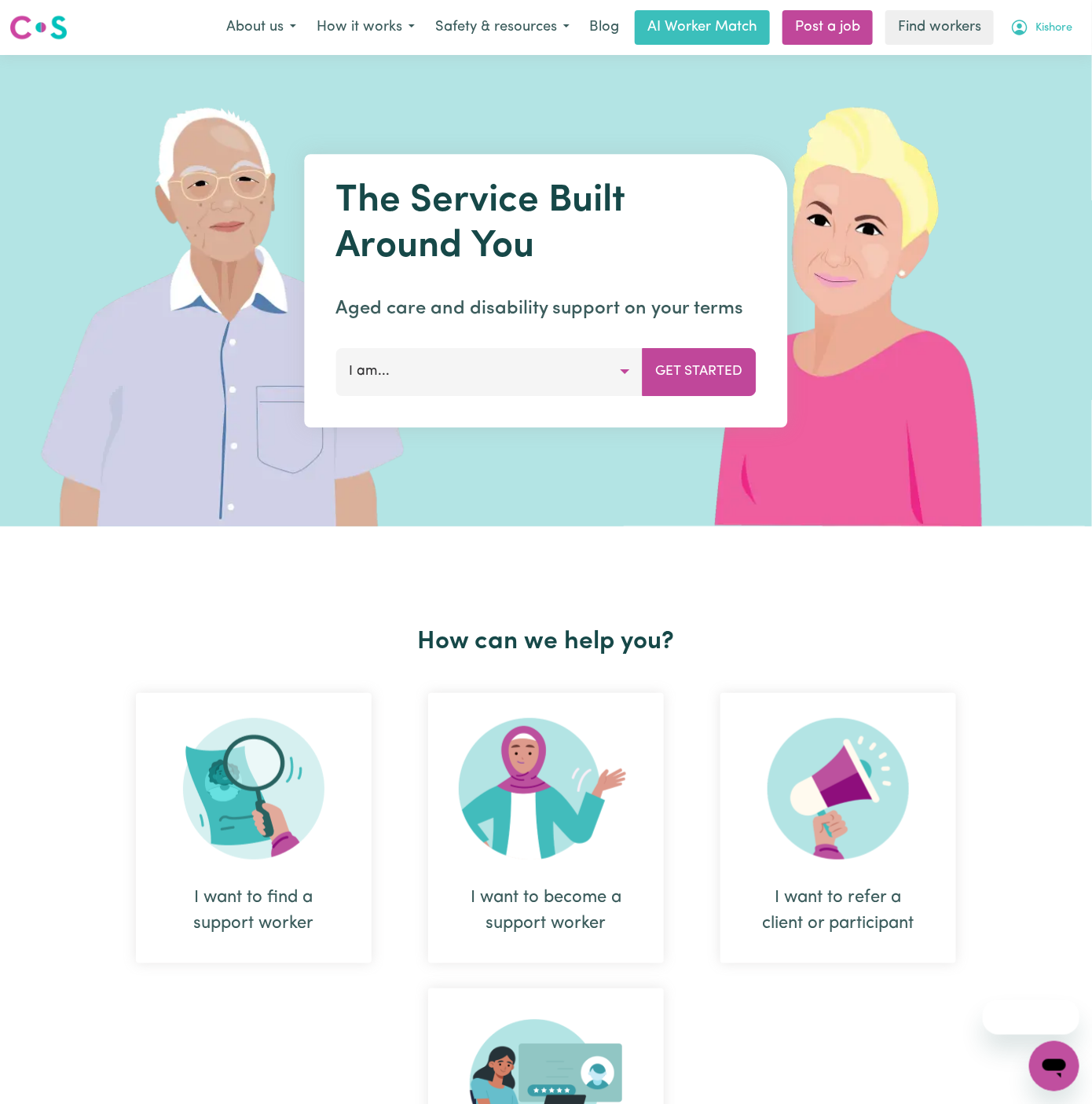
click at [1047, 22] on span "Kishore" at bounding box center [1054, 29] width 37 height 18
click at [1019, 80] on link "Logout" at bounding box center [1019, 91] width 124 height 30
click at [1064, 24] on link "Login" at bounding box center [1055, 27] width 54 height 34
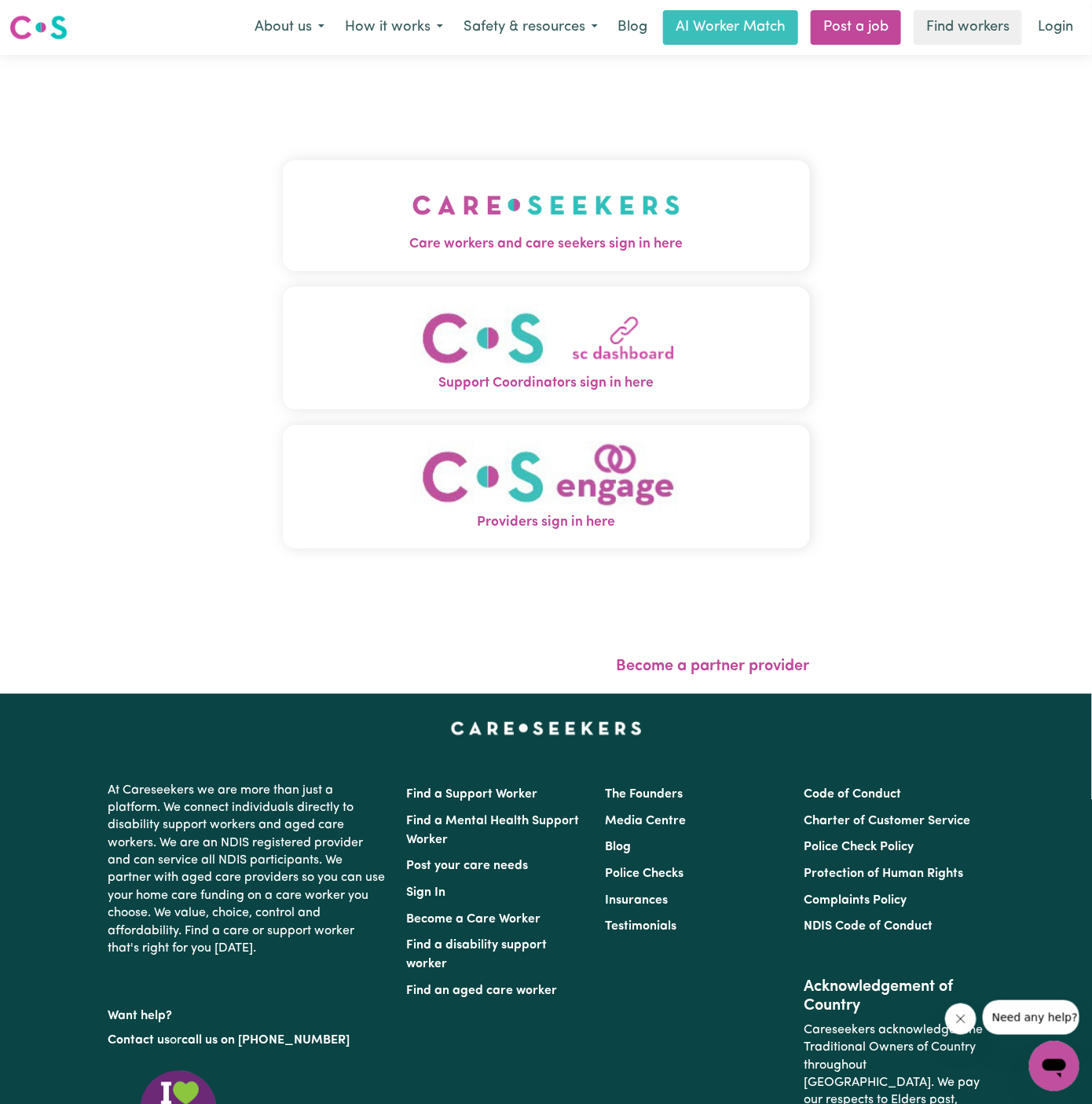
click at [459, 210] on img "Care workers and care seekers sign in here" at bounding box center [546, 205] width 268 height 58
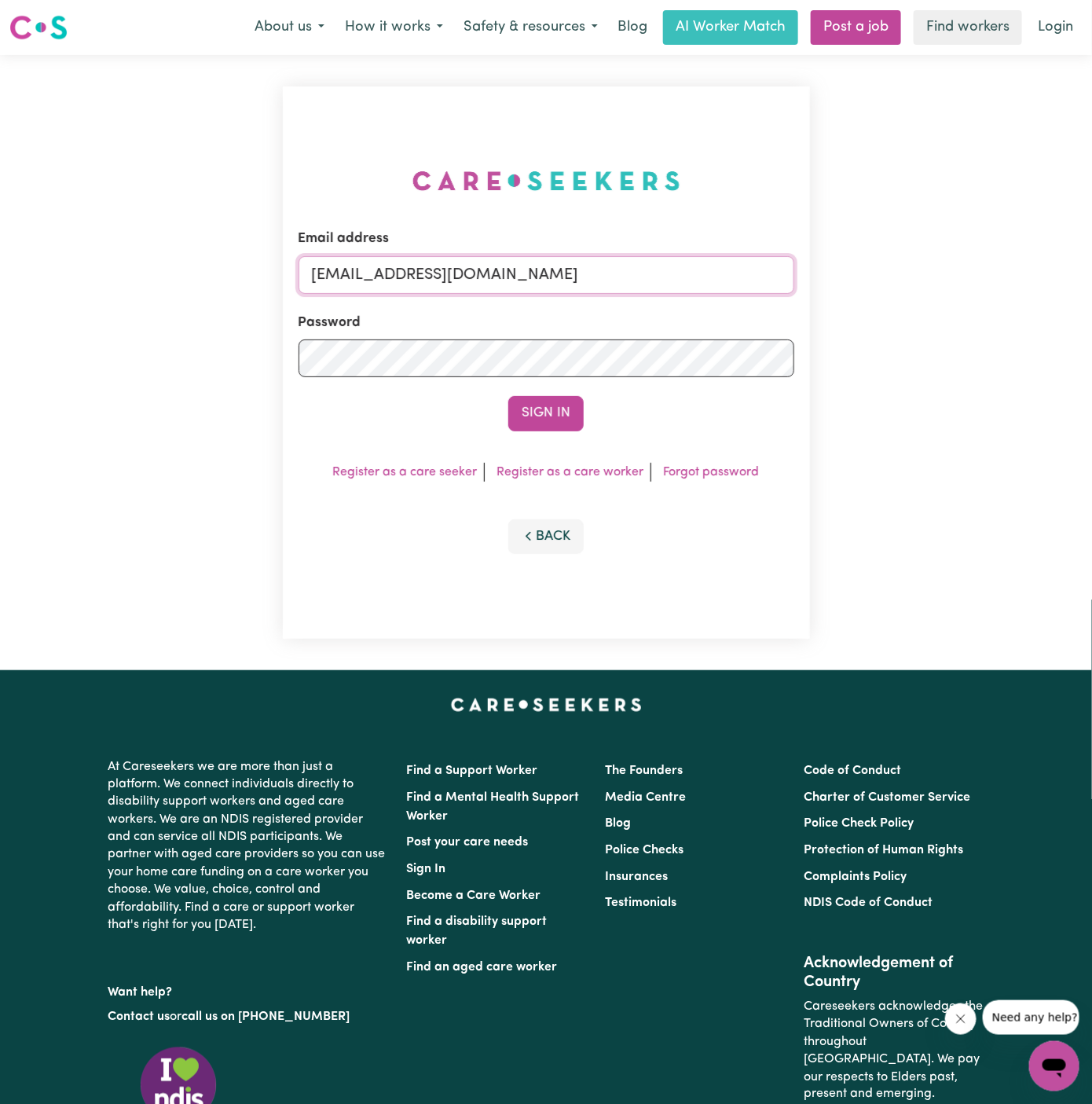
click at [548, 270] on input "superuser~GrahamWhiteKNC@careseekers.com.au" at bounding box center [546, 275] width 496 height 37
drag, startPoint x: 392, startPoint y: 272, endPoint x: 1001, endPoint y: 278, distance: 609.0
click at [1001, 278] on div "Email address superuser~GrahamWhiteKNC@careseekers.com.au Password Sign In Regi…" at bounding box center [546, 362] width 1092 height 615
paste input "chantellerisbey@icloud.com"
type input "superuser~chantellerisbey@icloud.com"
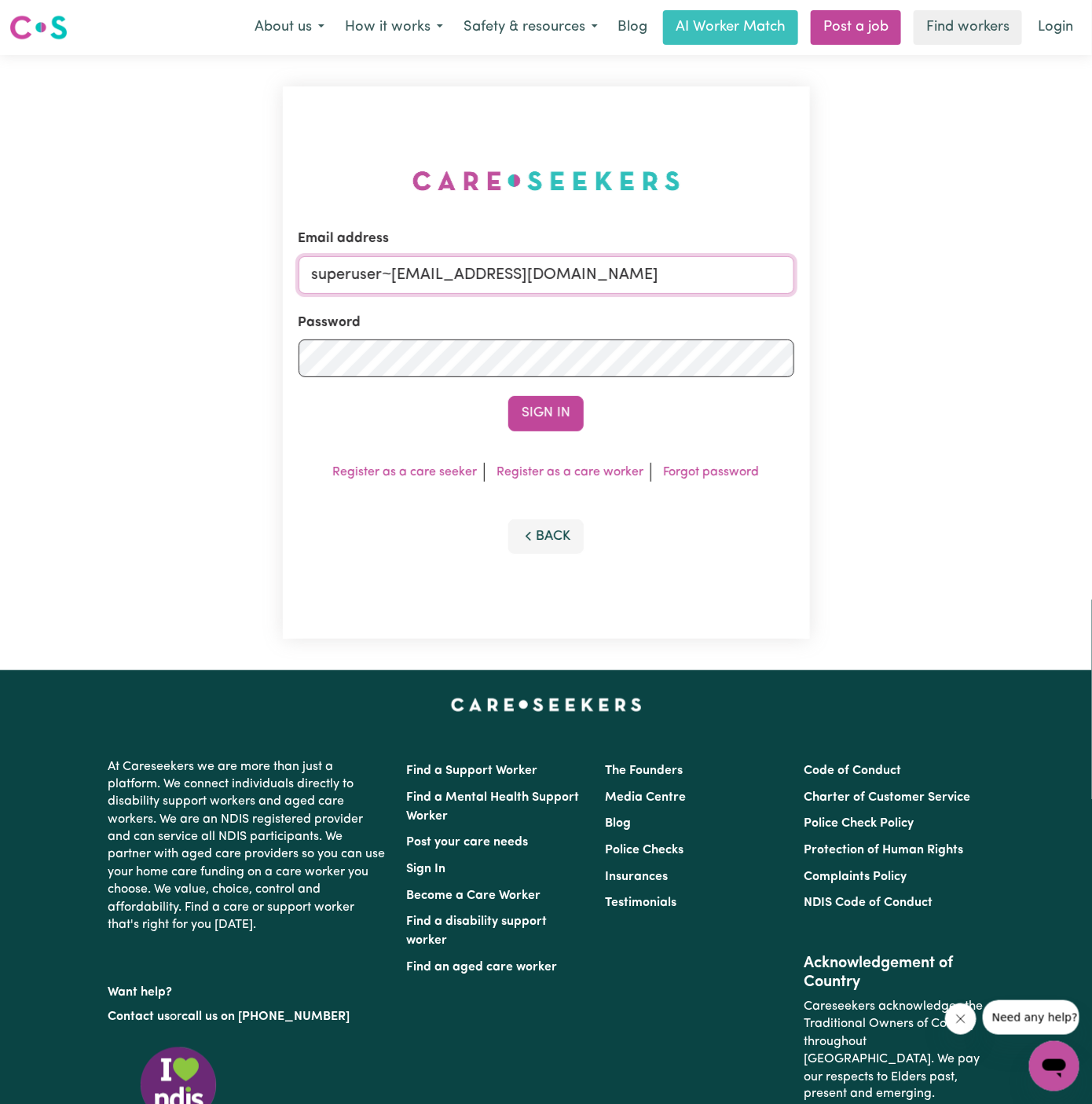
click at [508, 396] on button "Sign In" at bounding box center [545, 412] width 76 height 34
